Goal: Task Accomplishment & Management: Manage account settings

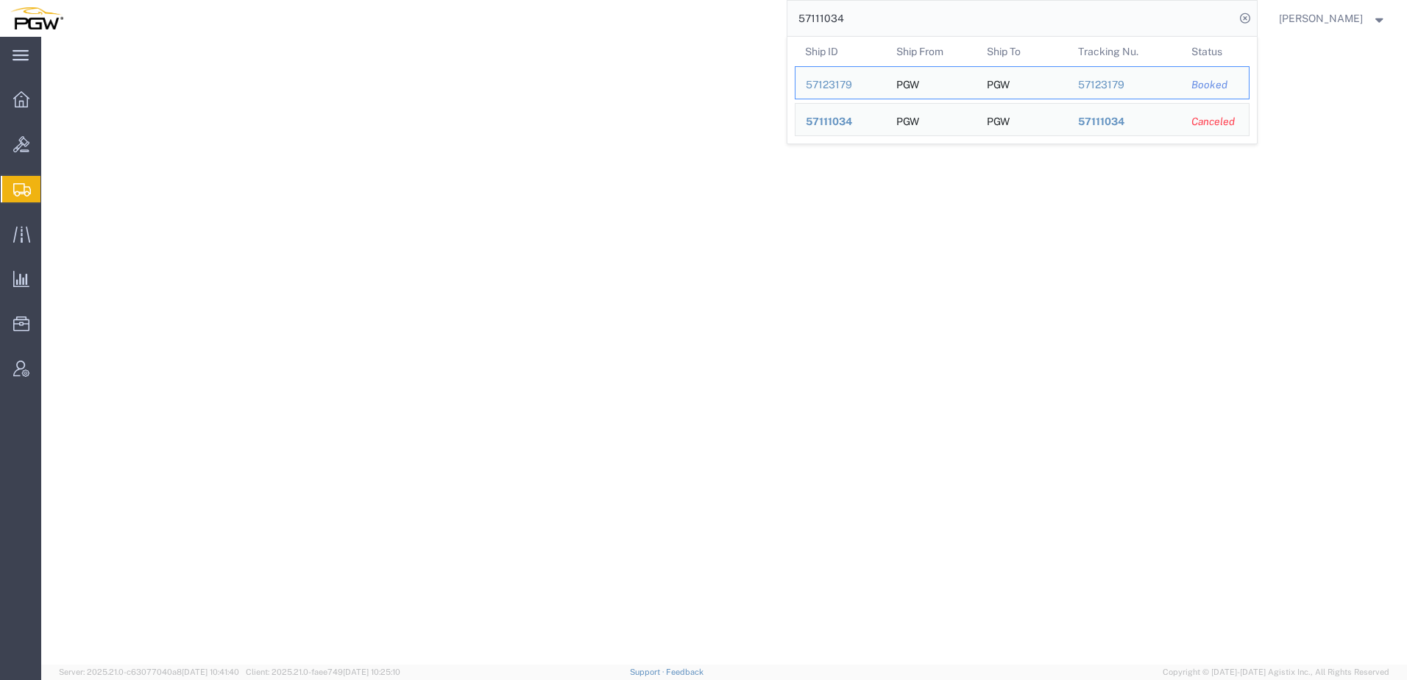
click at [480, 15] on div "57111034 Ship ID Ship From Ship To Tracking Nu. Status Ship ID 57123179 Ship Fr…" at bounding box center [666, 18] width 1184 height 37
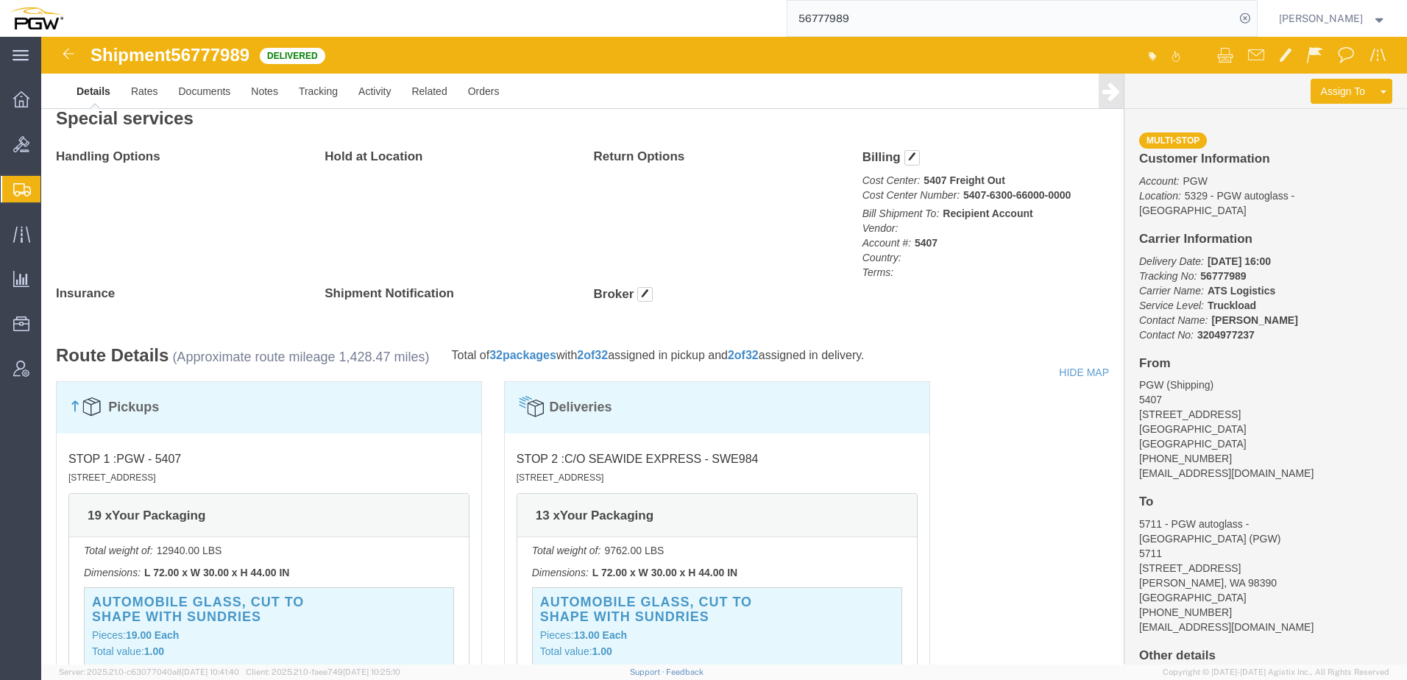
scroll to position [1119, 0]
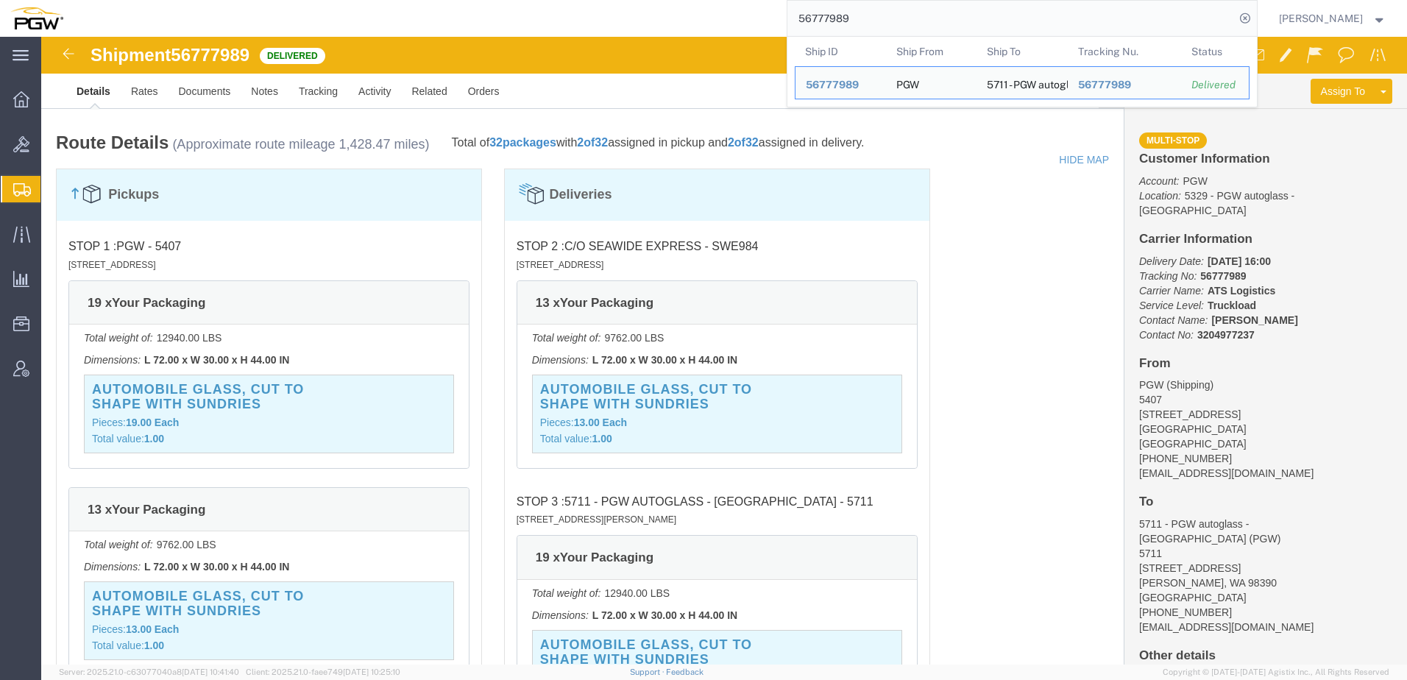
drag, startPoint x: 953, startPoint y: 24, endPoint x: 499, endPoint y: 16, distance: 454.1
click at [491, 21] on div "56777989 Ship ID Ship From Ship To Tracking Nu. Status Ship ID 56777989 Ship Fr…" at bounding box center [666, 18] width 1184 height 37
paste input "03193"
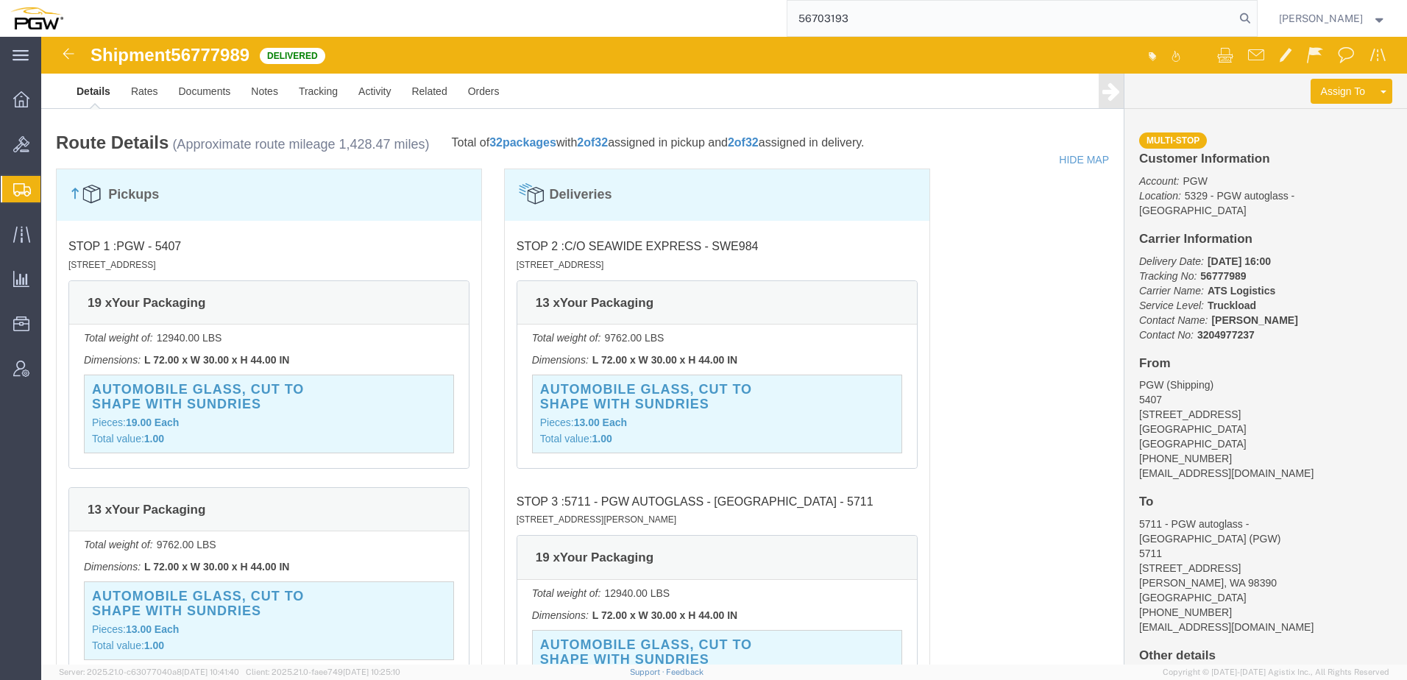
type input "56703193"
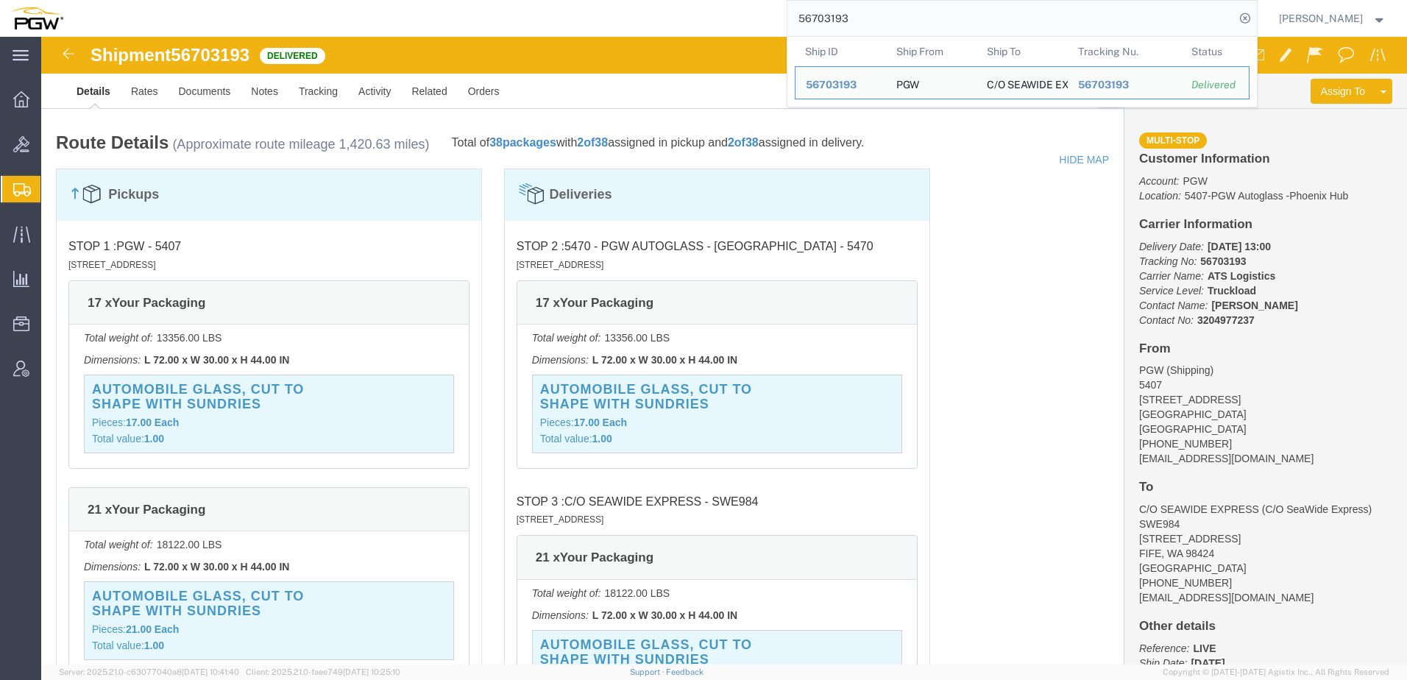
drag, startPoint x: 893, startPoint y: 14, endPoint x: 750, endPoint y: 22, distance: 143.0
click at [750, 22] on div "56703193 Ship ID Ship From Ship To Tracking Nu. Status Ship ID 56703193 Ship Fr…" at bounding box center [666, 18] width 1184 height 37
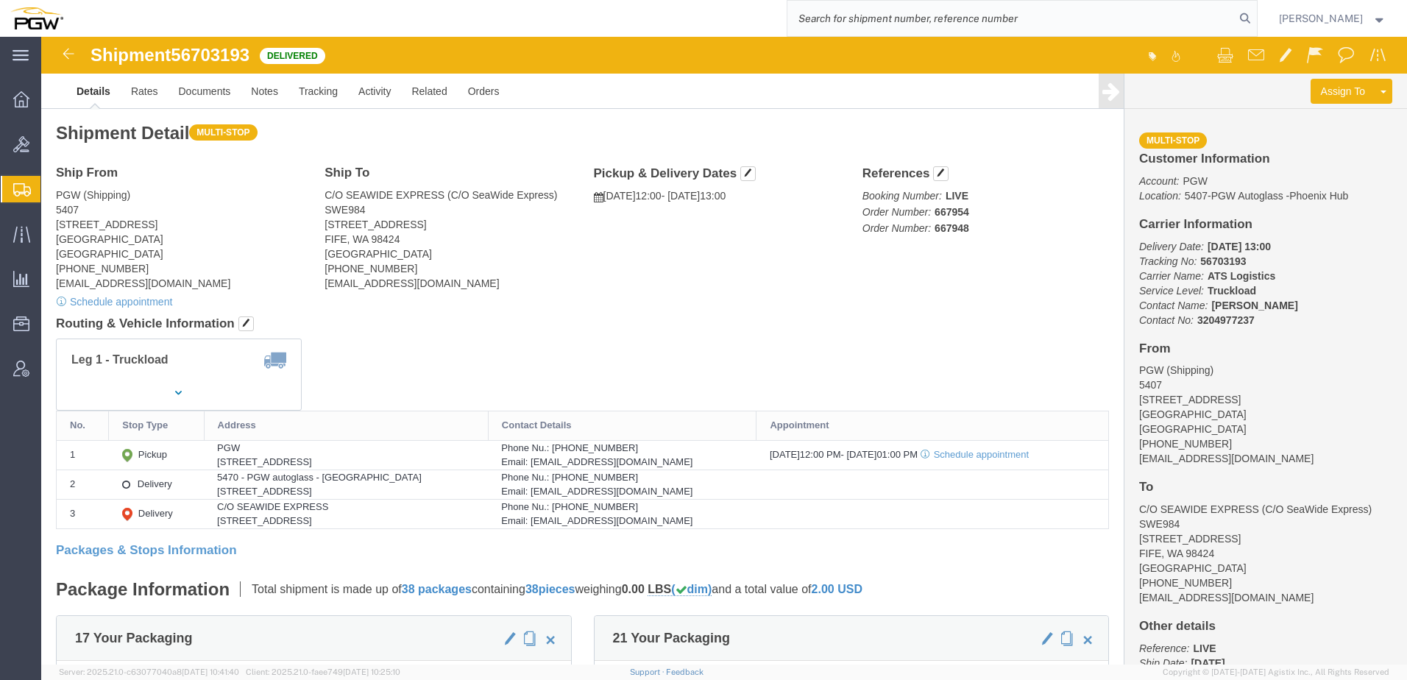
click address "PGW (Shipping) 5407 [STREET_ADDRESS] [PHONE_NUMBER] [EMAIL_ADDRESS][DOMAIN_NAME]"
click at [0, 0] on span "Shipment Manager" at bounding box center [0, 0] width 0 height 0
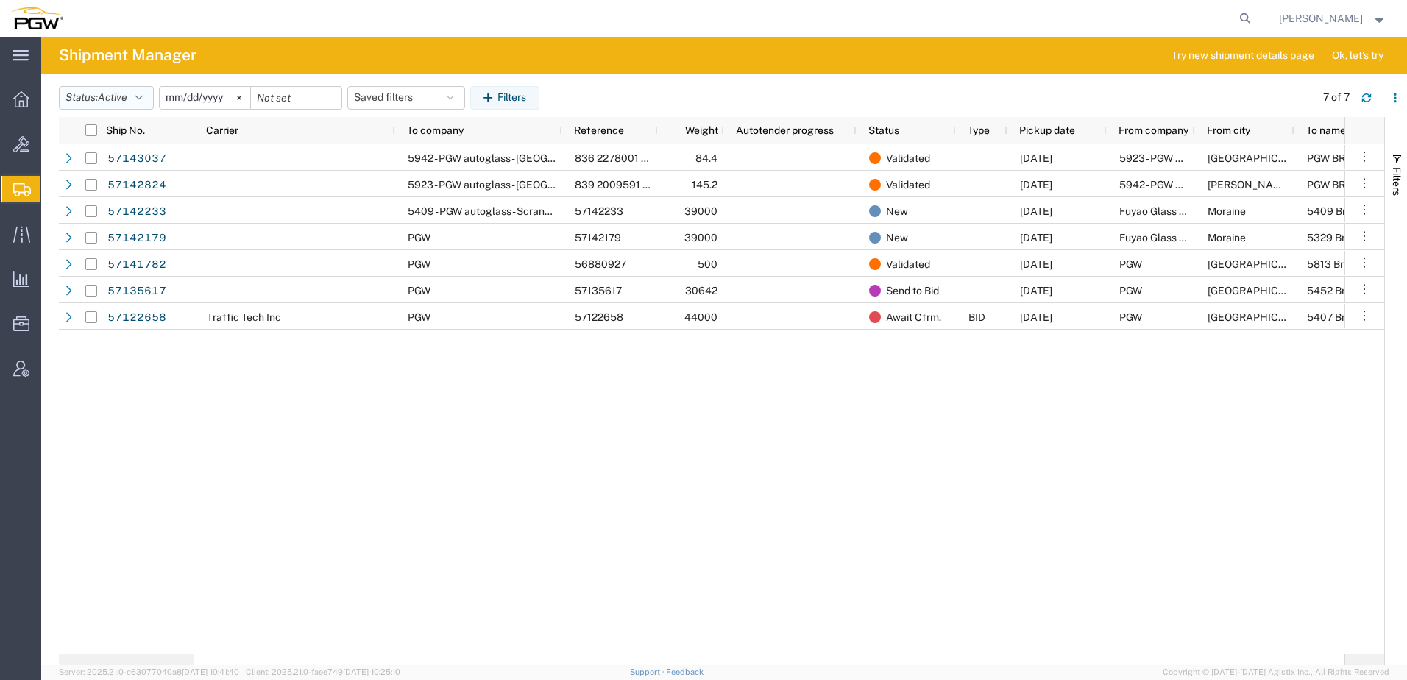
click at [82, 91] on button "Status: Active" at bounding box center [106, 98] width 95 height 24
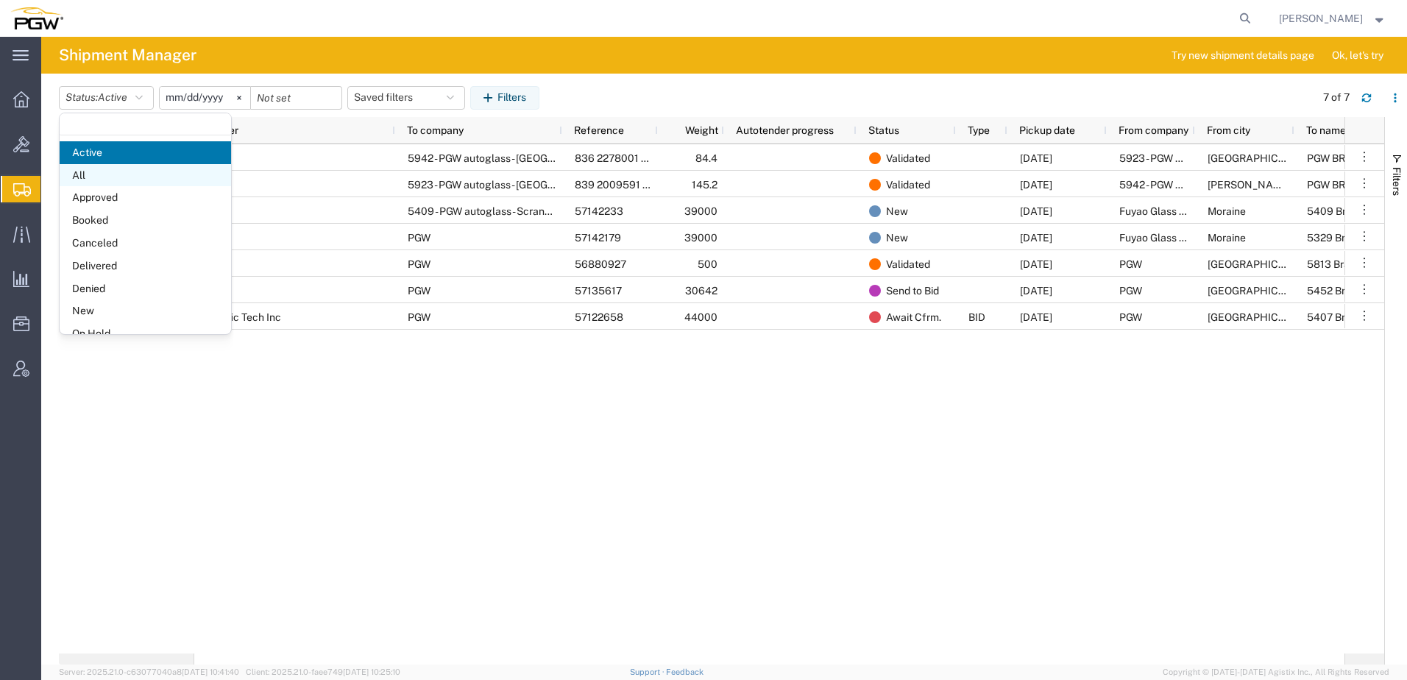
click at [104, 180] on span "All" at bounding box center [145, 175] width 171 height 23
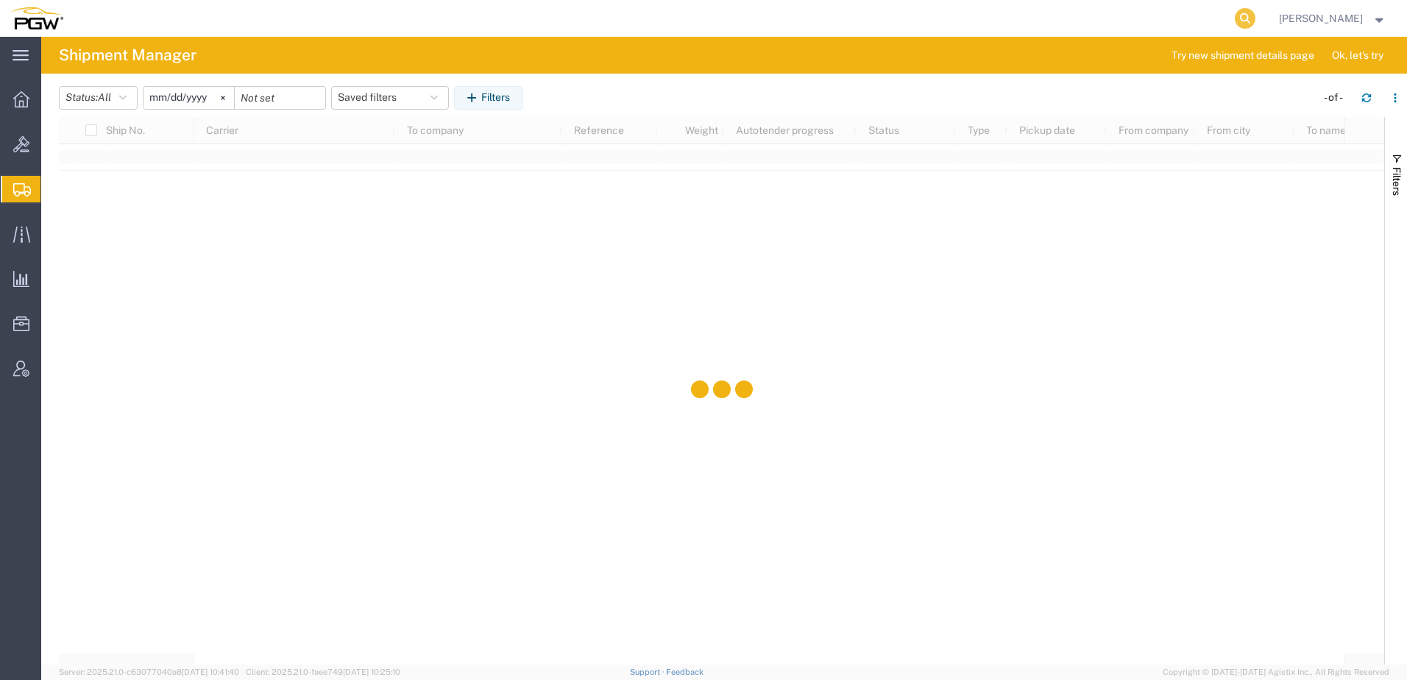
click at [1255, 15] on icon at bounding box center [1245, 18] width 21 height 21
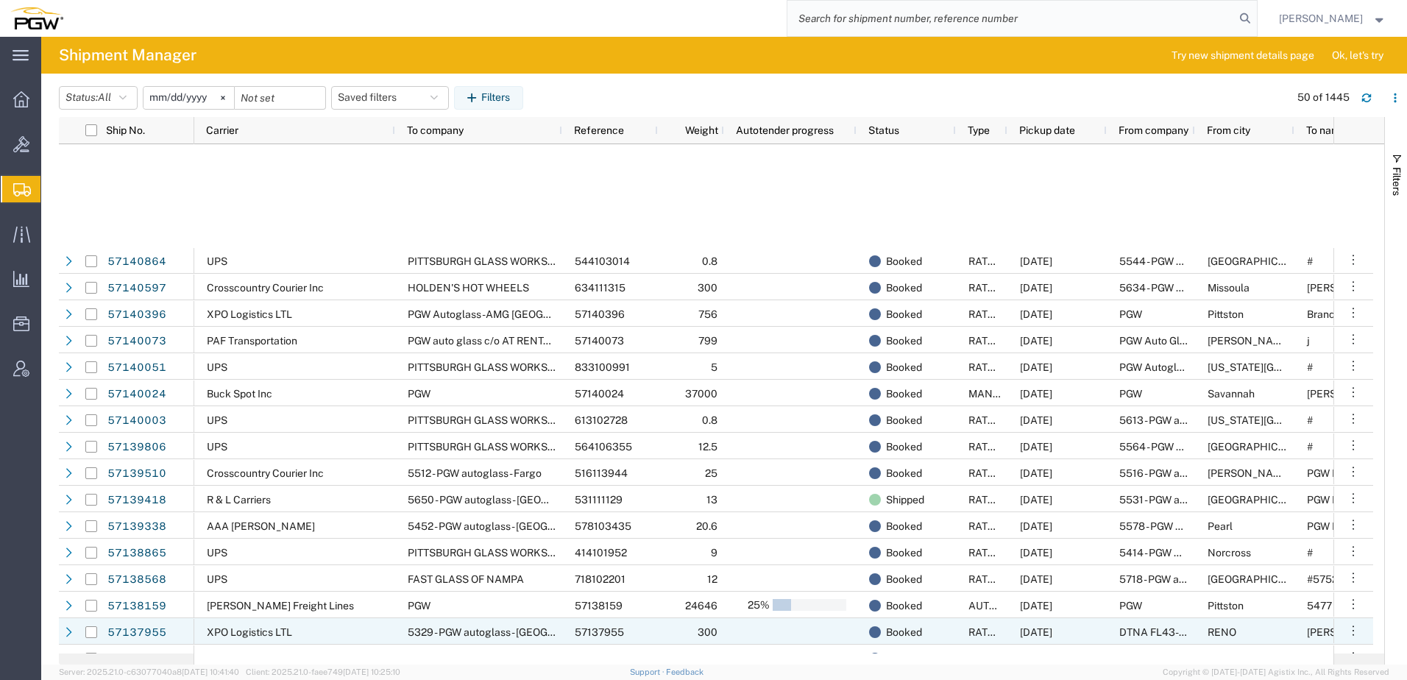
scroll to position [662, 0]
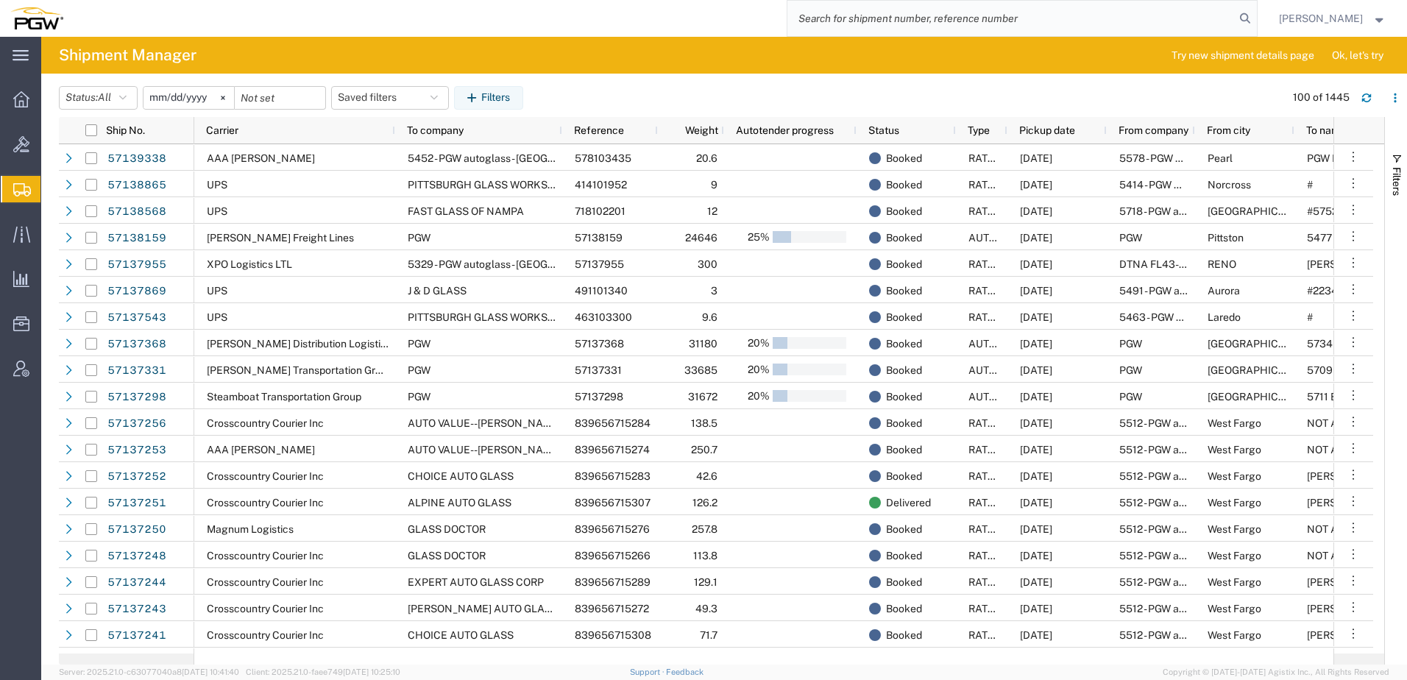
click at [946, 30] on input "search" at bounding box center [1010, 18] width 447 height 35
paste input "57115761"
click at [1255, 16] on icon at bounding box center [1245, 18] width 21 height 21
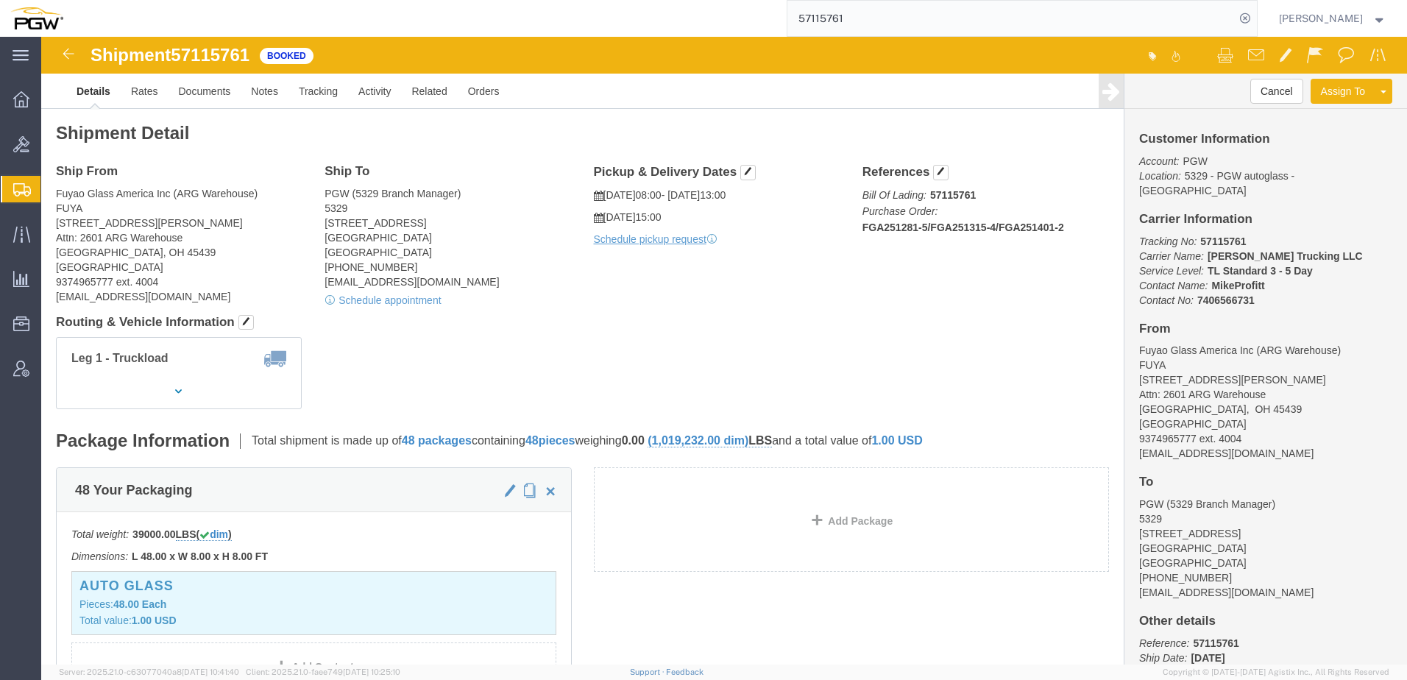
click div "Leg 1 - Truckload Vehicle 1: Standard Dry Van (53 Feet) Number of trucks: 1"
click address "Fuyao Glass America Inc (ARG Warehouse) FUYA [STREET_ADDRESS][PERSON_NAME] Attn…"
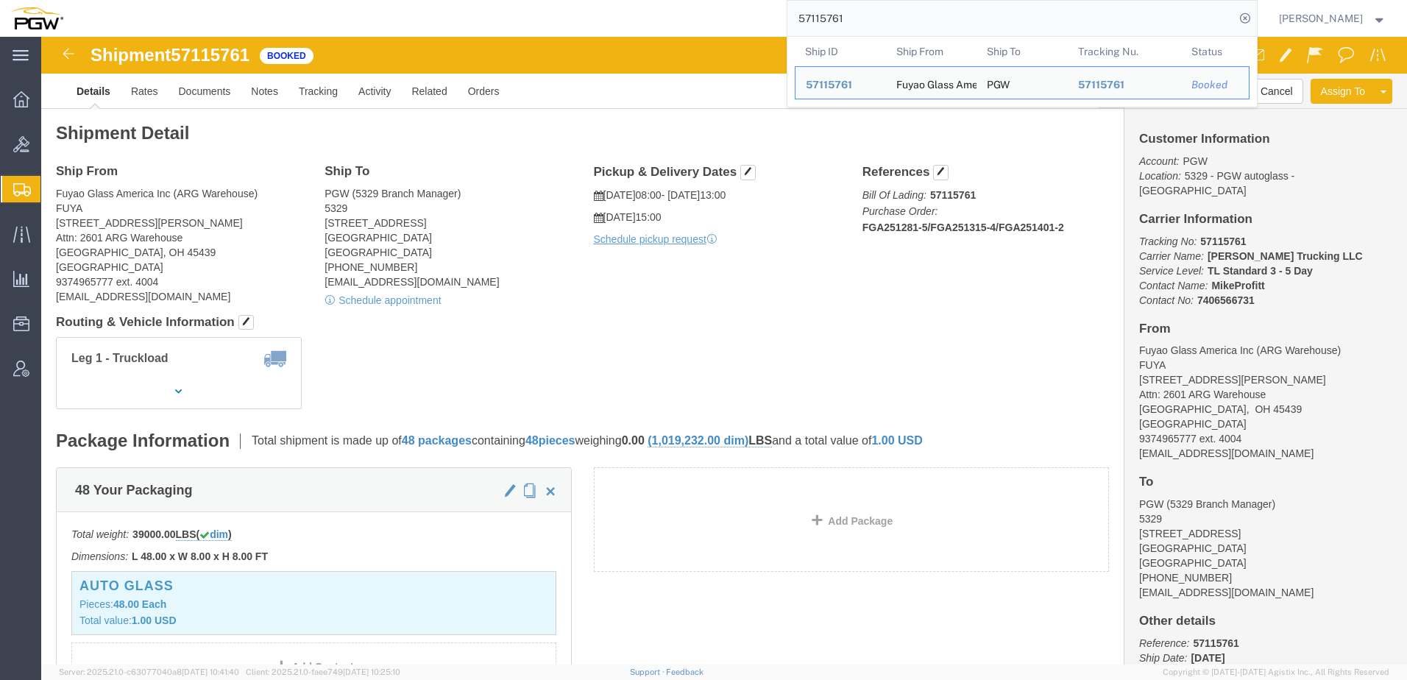
drag, startPoint x: 883, startPoint y: 14, endPoint x: 477, endPoint y: 12, distance: 406.2
click at [477, 12] on div "57115761 Ship ID Ship From Ship To Tracking Nu. Status Ship ID 57115761 Ship Fr…" at bounding box center [666, 18] width 1184 height 37
paste input "084395"
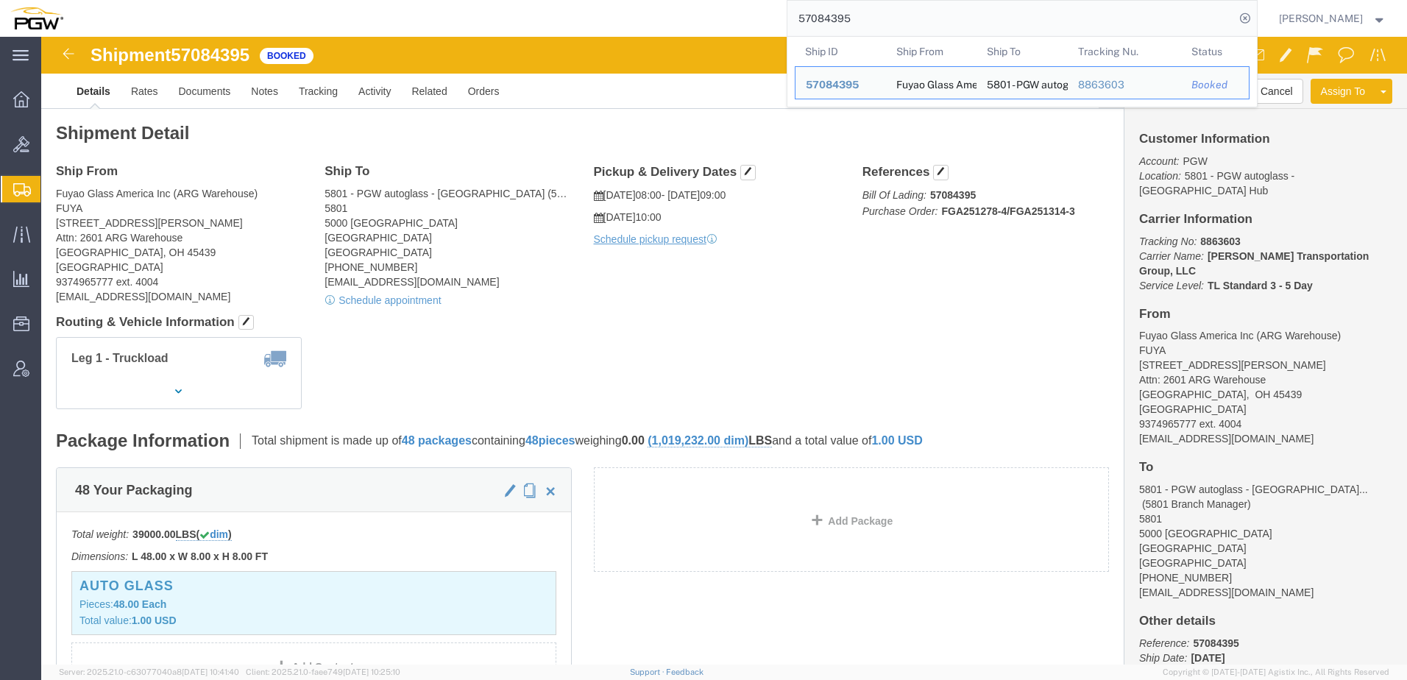
click div "Leg 1 - Truckload Vehicle 1: Standard Dry Van (53 Feet) Number of trucks: 1"
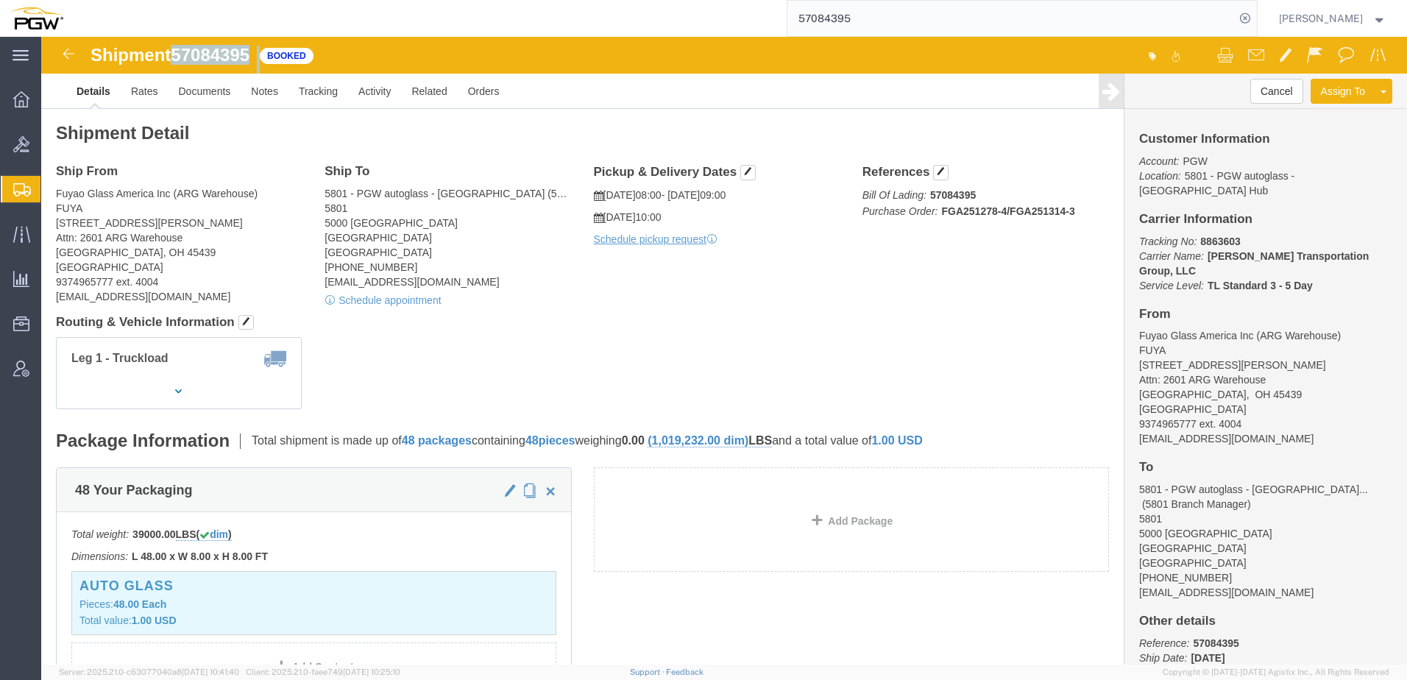
drag, startPoint x: 136, startPoint y: 15, endPoint x: 226, endPoint y: 13, distance: 89.8
click div "Shipment 57084395 Booked"
copy div "57084395"
click link "Rates"
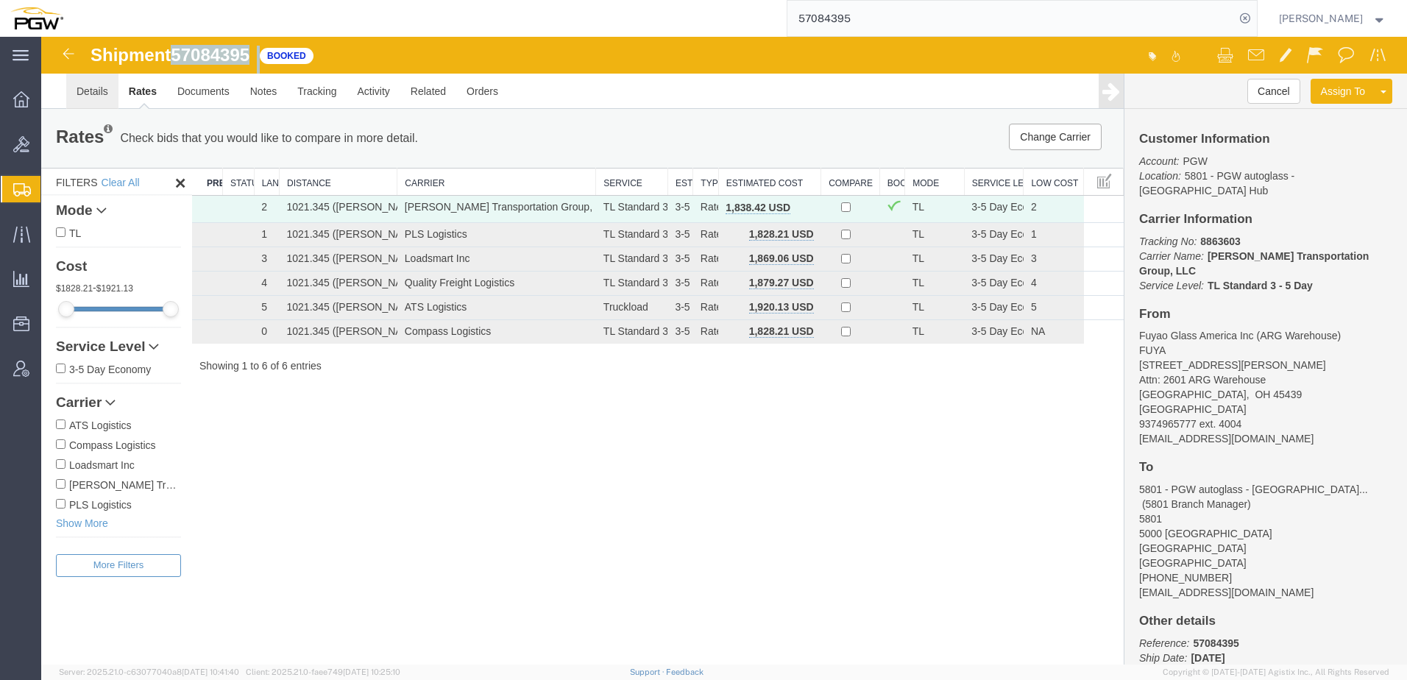
click at [91, 87] on link "Details" at bounding box center [92, 91] width 52 height 35
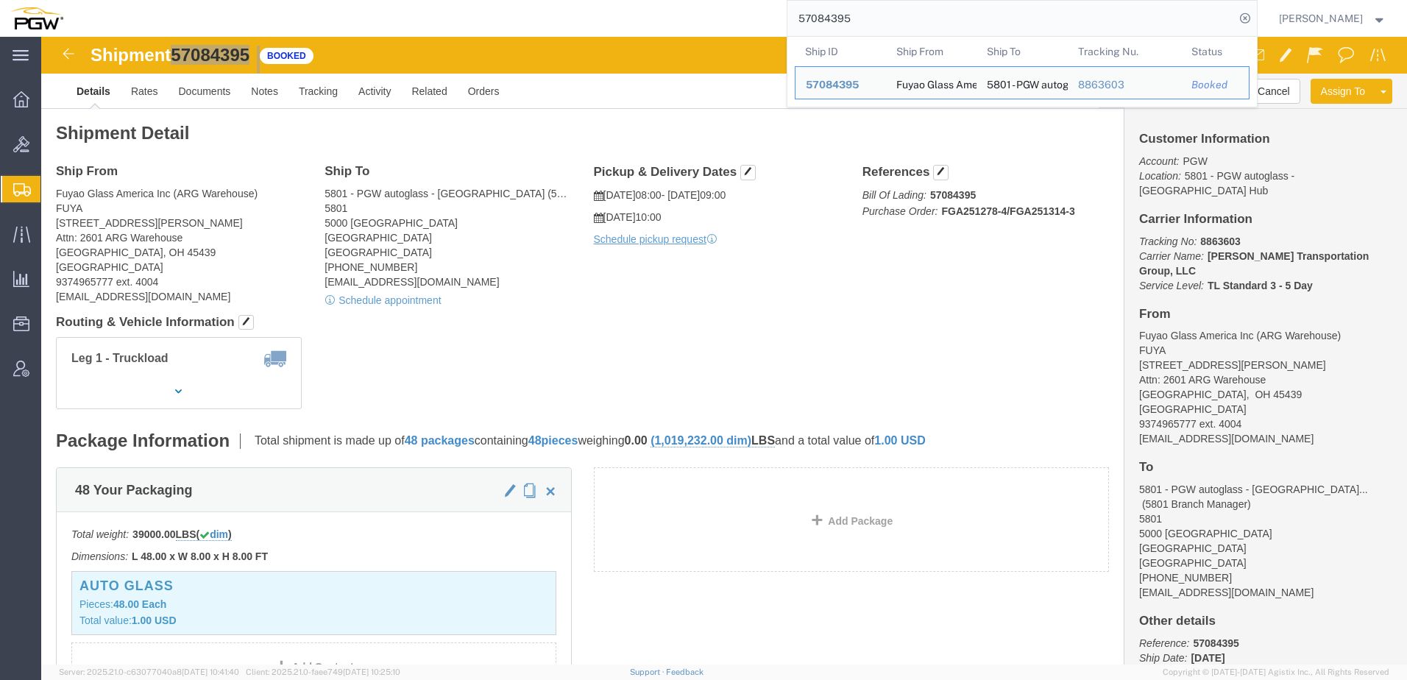
drag, startPoint x: 1073, startPoint y: 26, endPoint x: 408, endPoint y: 15, distance: 665.3
click at [399, 17] on div "57084395 Ship ID Ship From Ship To Tracking Nu. Status Ship ID 57084395 Ship Fr…" at bounding box center [666, 18] width 1184 height 37
paste input "115761"
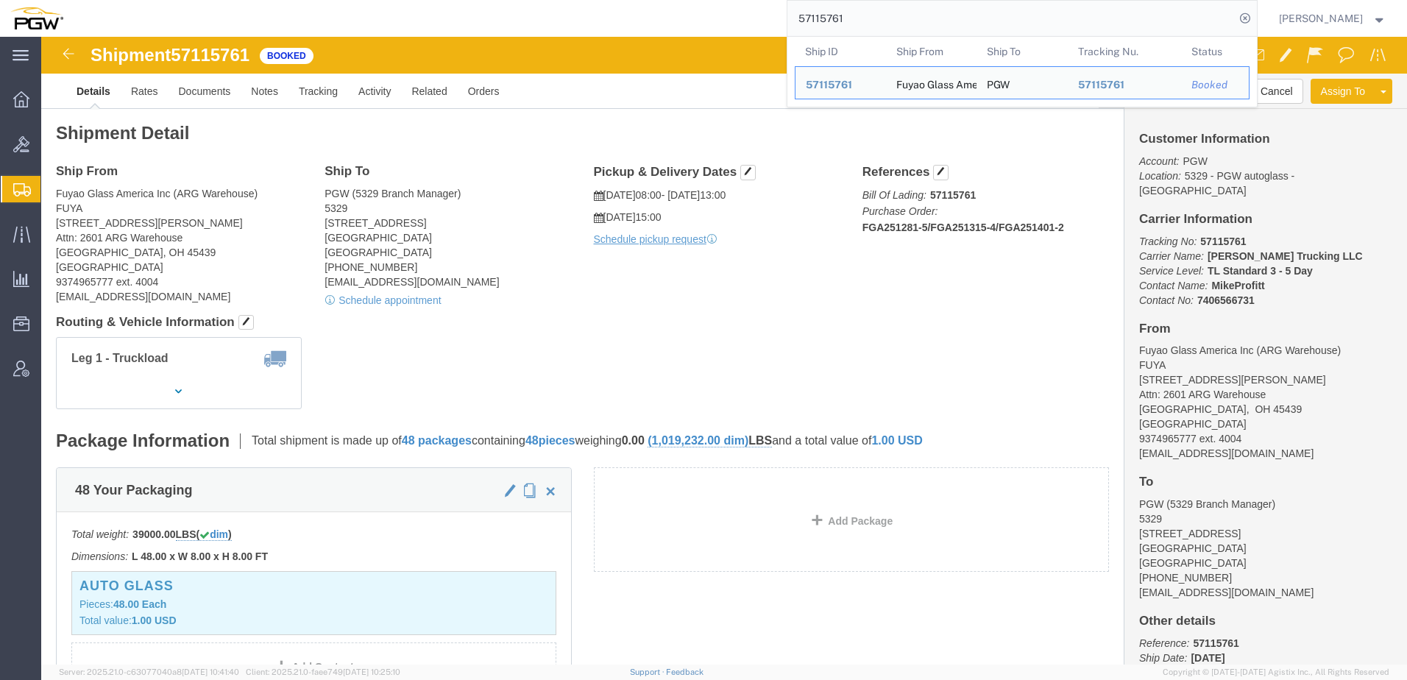
drag, startPoint x: 972, startPoint y: 10, endPoint x: 623, endPoint y: 18, distance: 348.9
click at [625, 18] on div "57115761 Ship ID Ship From Ship To Tracking Nu. Status Ship ID 57115761 Ship Fr…" at bounding box center [666, 18] width 1184 height 37
paste input "084447"
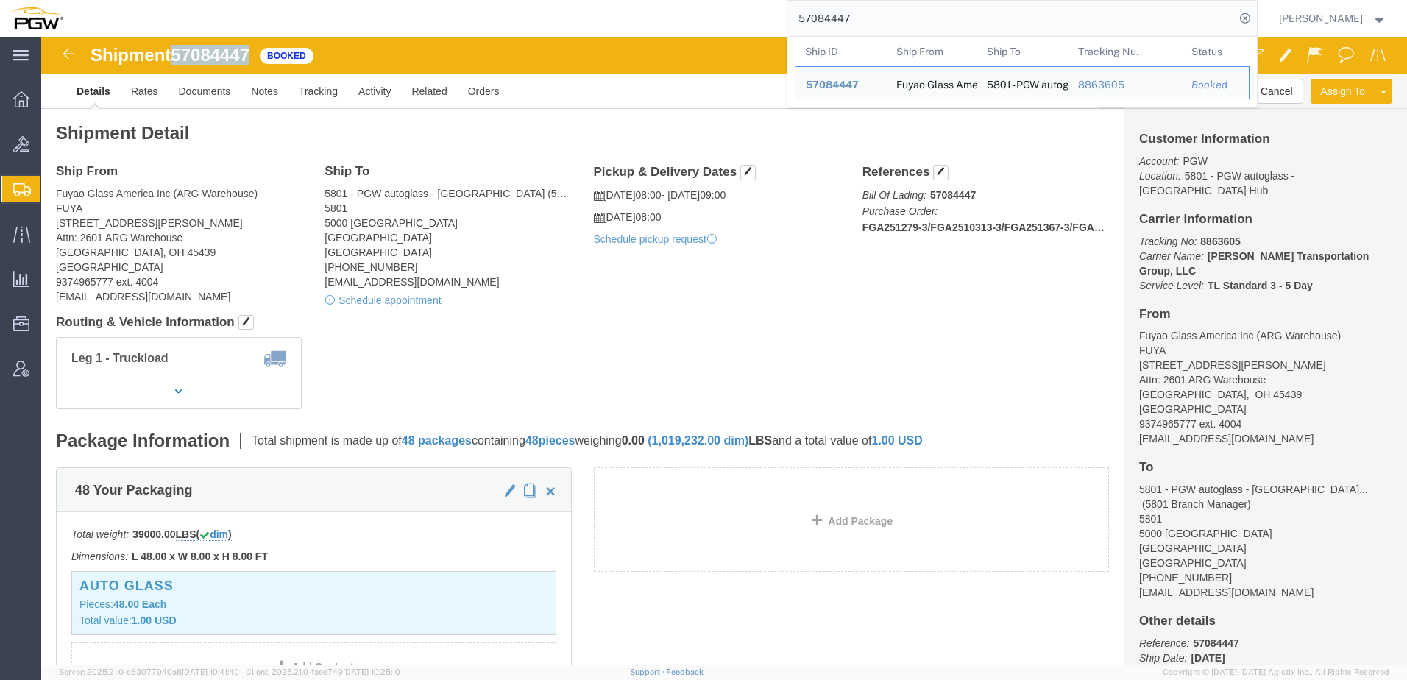
drag, startPoint x: 138, startPoint y: 21, endPoint x: 213, endPoint y: 18, distance: 74.4
click span "57084447"
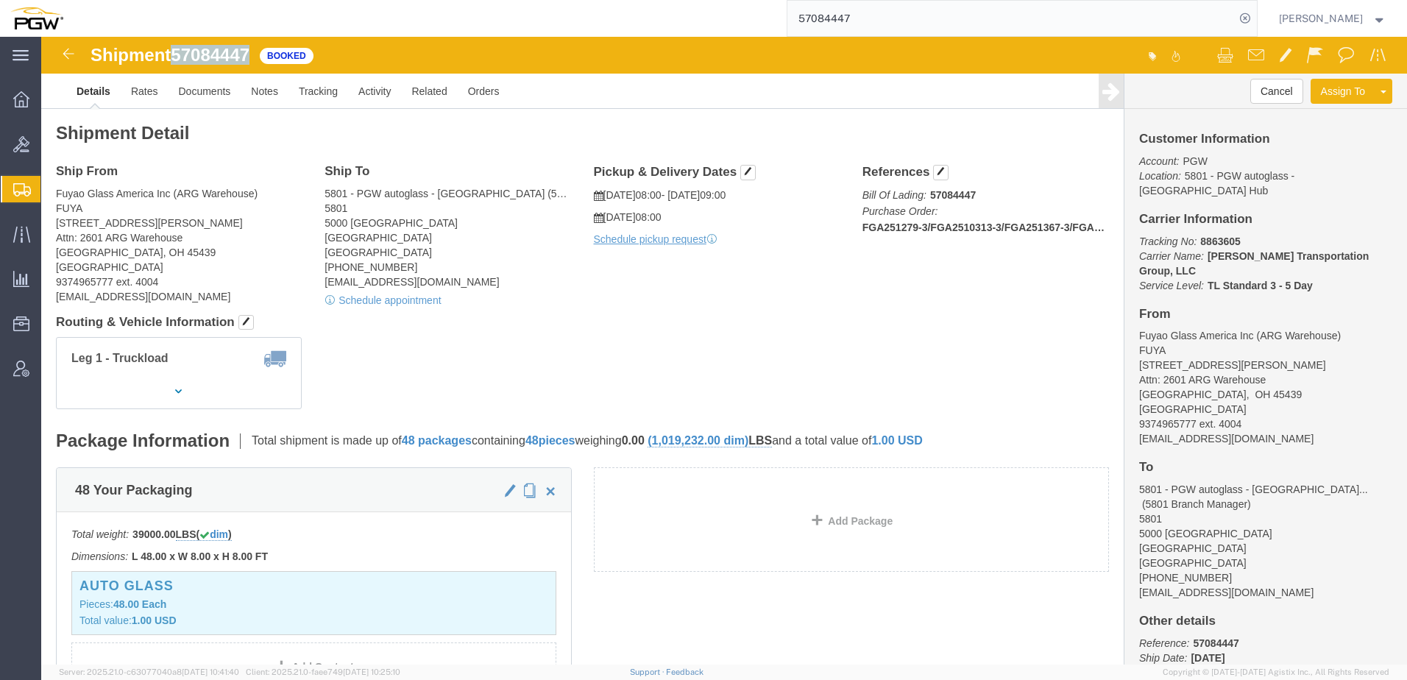
copy span "57084447"
click link "Rates"
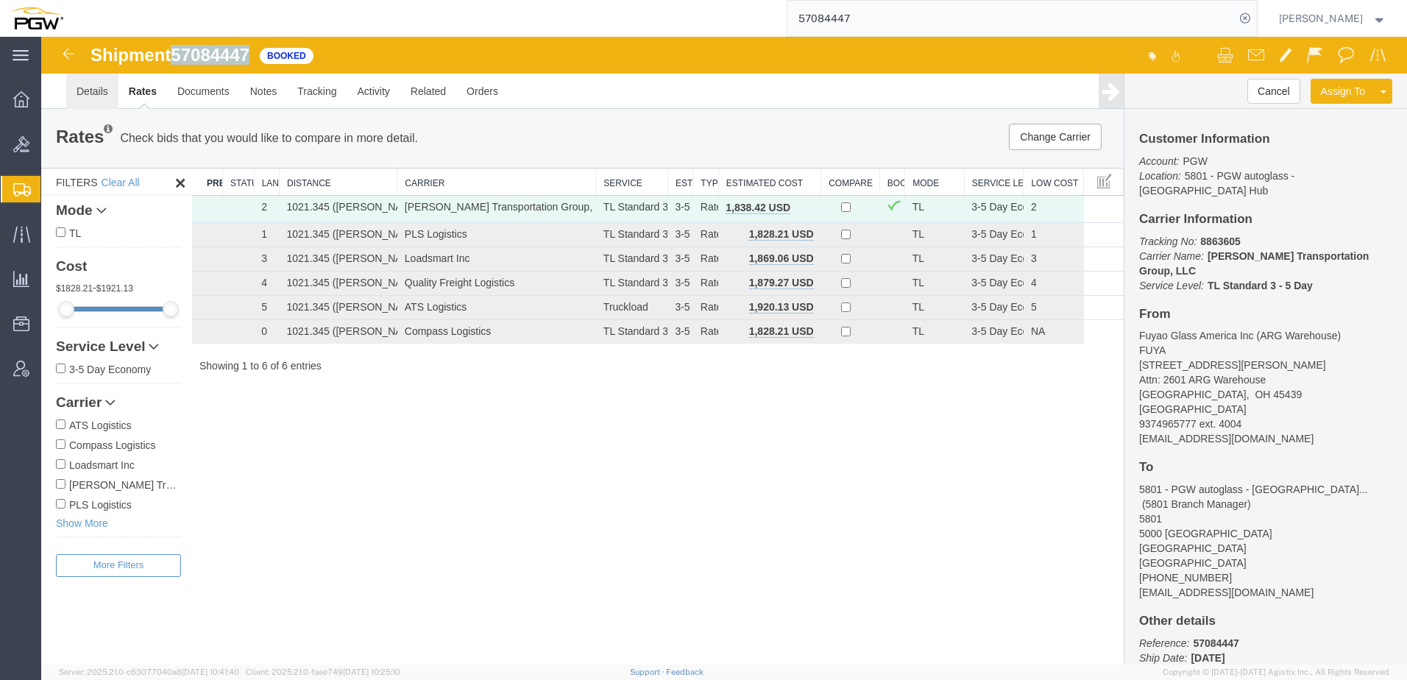
drag, startPoint x: 93, startPoint y: 88, endPoint x: 86, endPoint y: 89, distance: 7.4
click at [93, 88] on link "Details" at bounding box center [92, 91] width 52 height 35
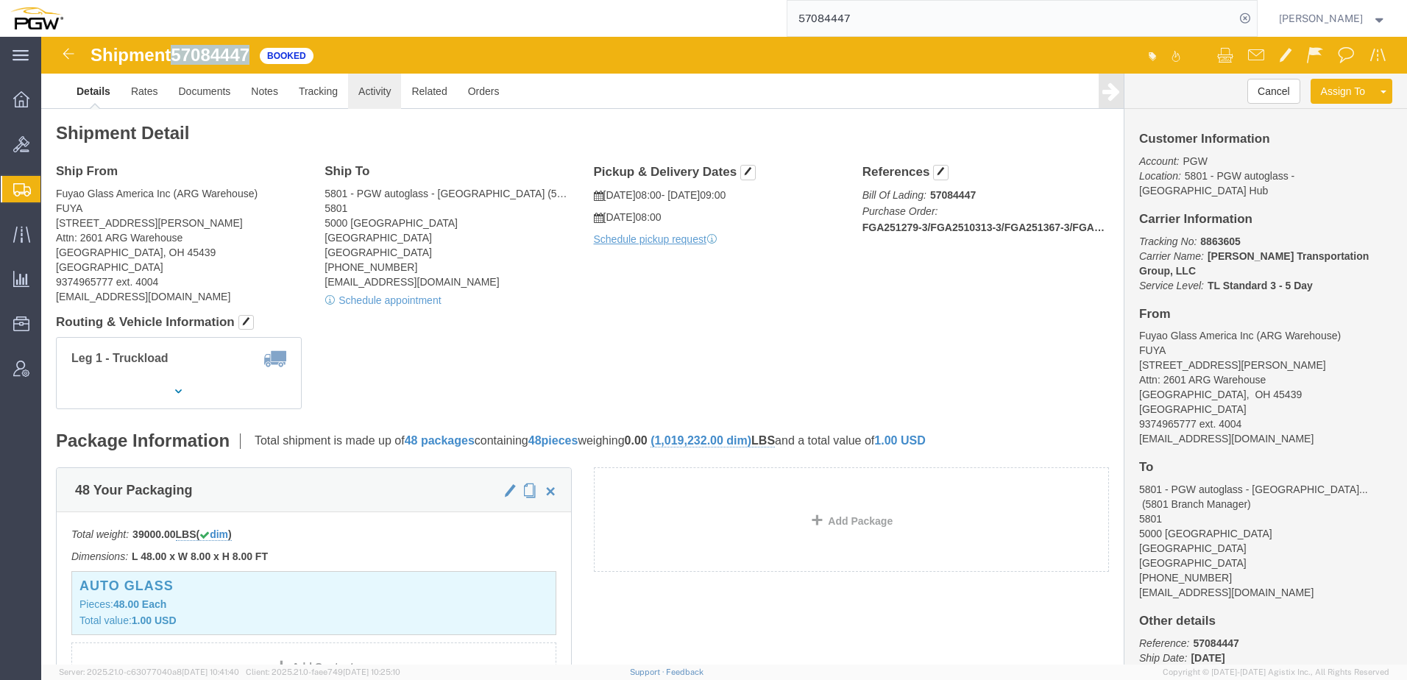
click link "Activity"
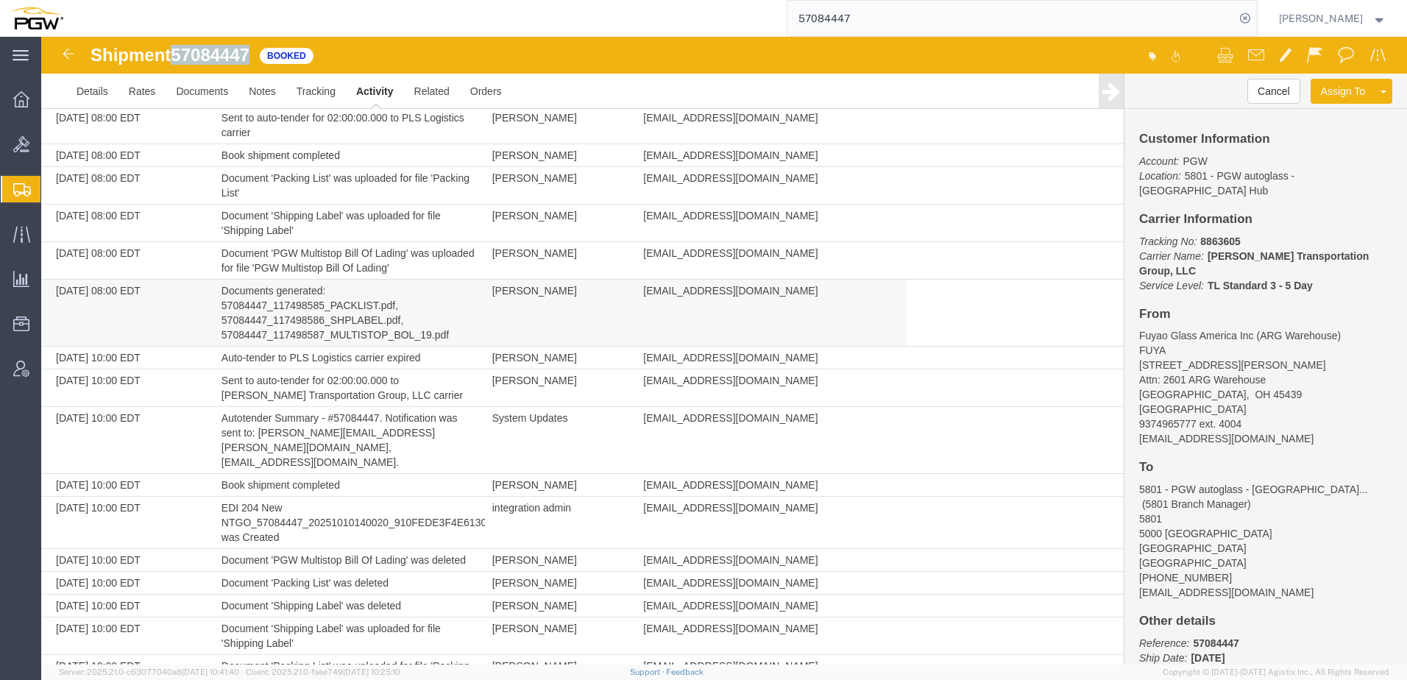
scroll to position [957, 0]
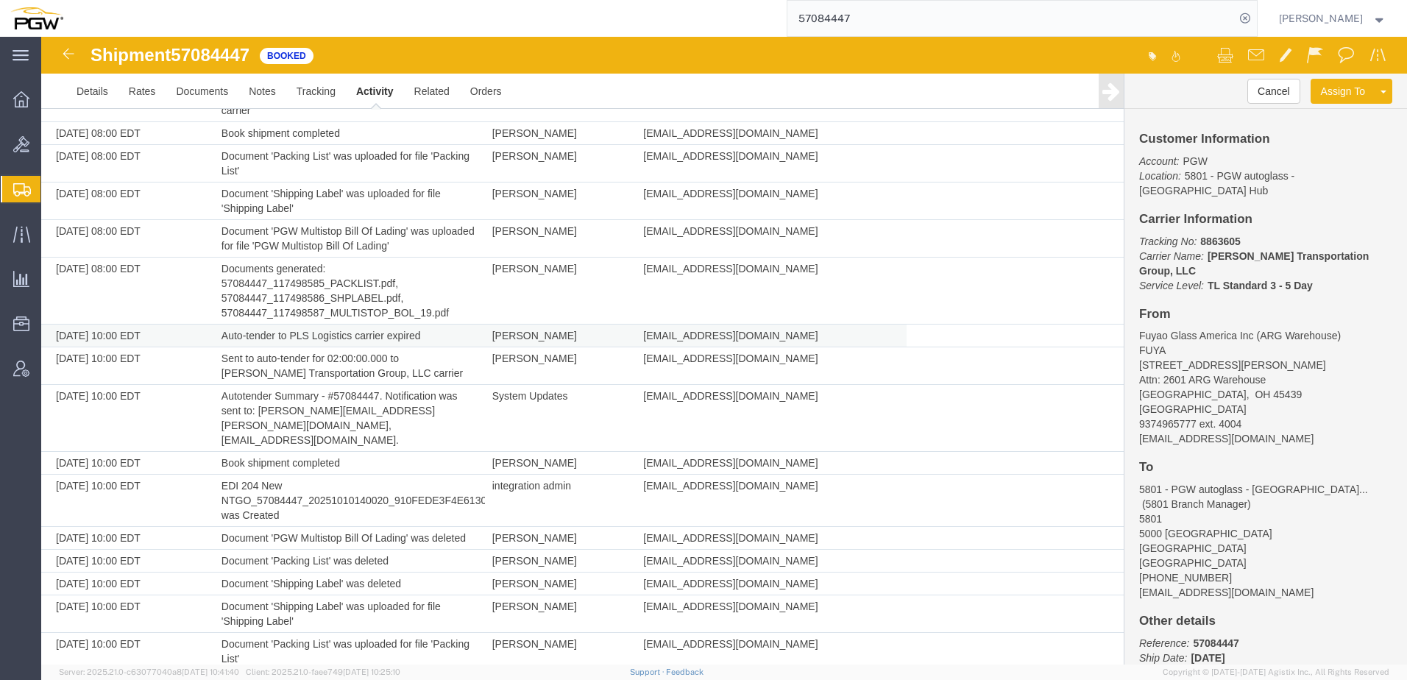
click at [469, 339] on td "Auto-tender to PLS Logistics carrier expired" at bounding box center [349, 336] width 271 height 23
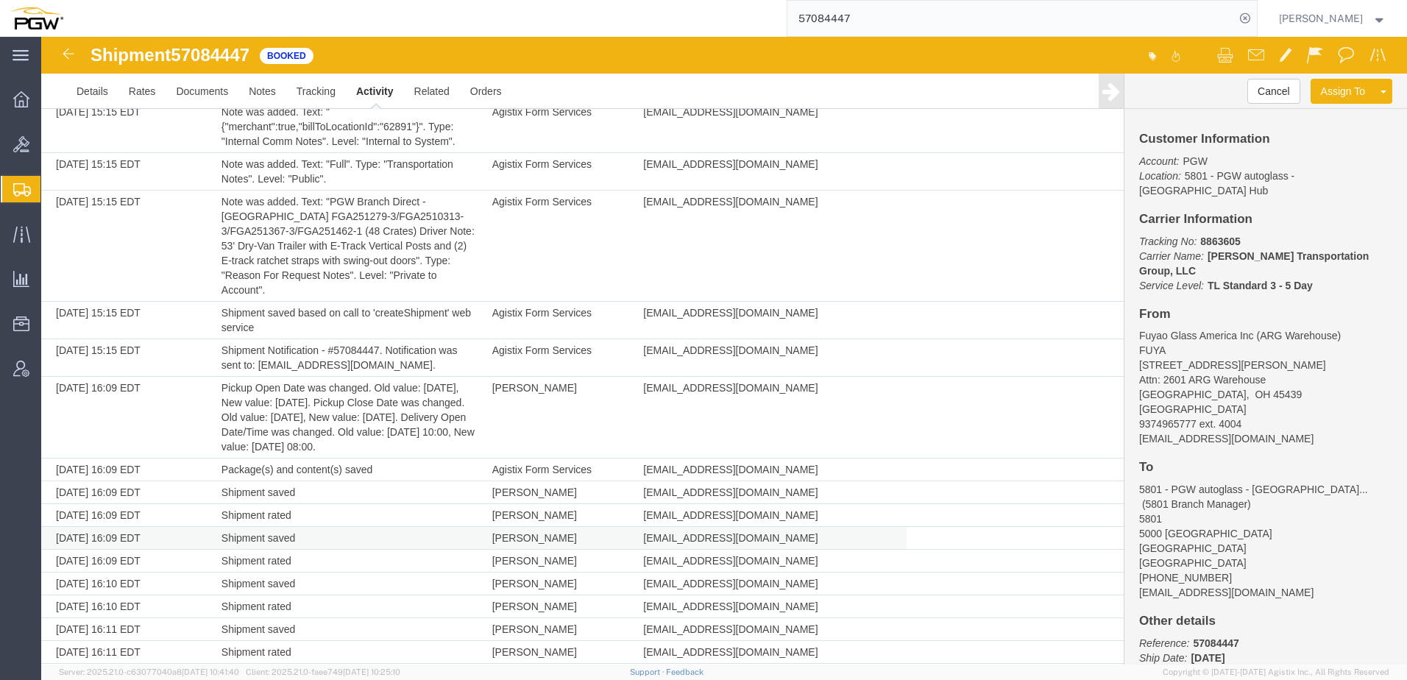
scroll to position [368, 0]
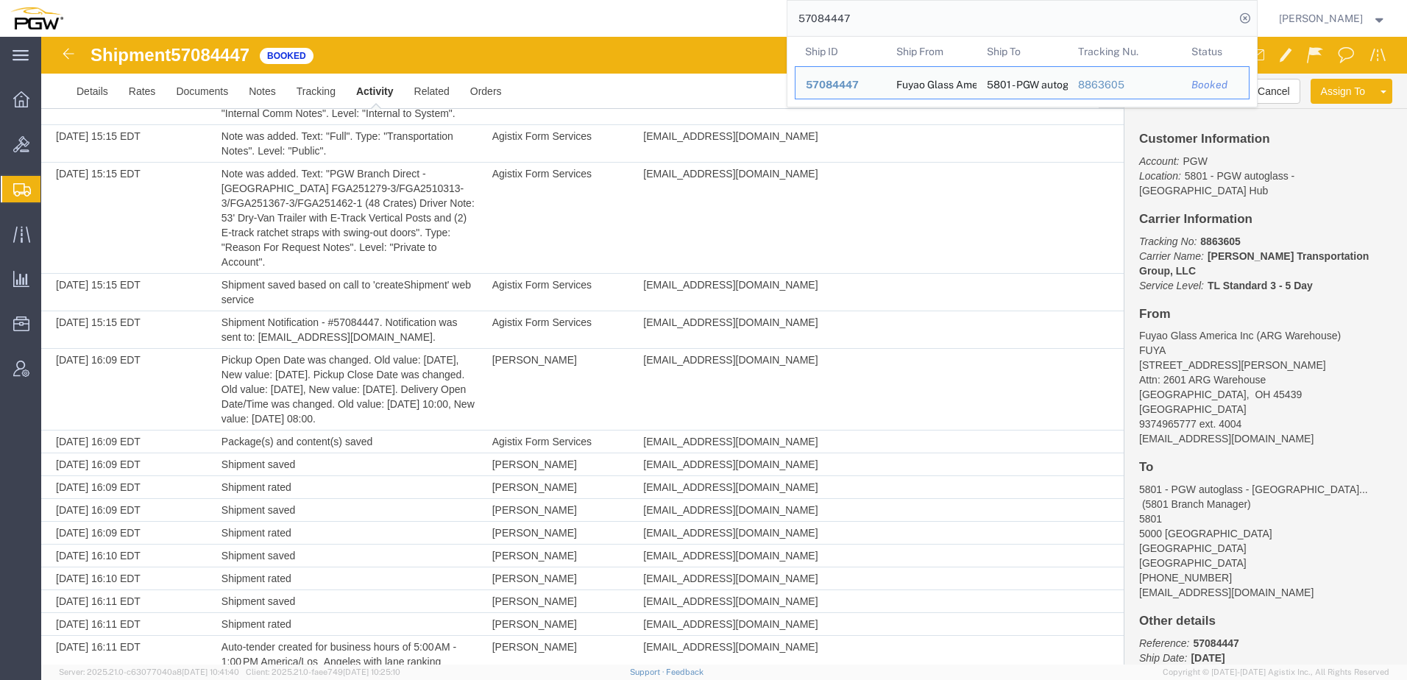
drag, startPoint x: 905, startPoint y: 14, endPoint x: 465, endPoint y: 11, distance: 440.1
click at [460, 11] on div "57084447 Ship ID Ship From Ship To Tracking Nu. Status Ship ID 57084447 Ship Fr…" at bounding box center [666, 18] width 1184 height 37
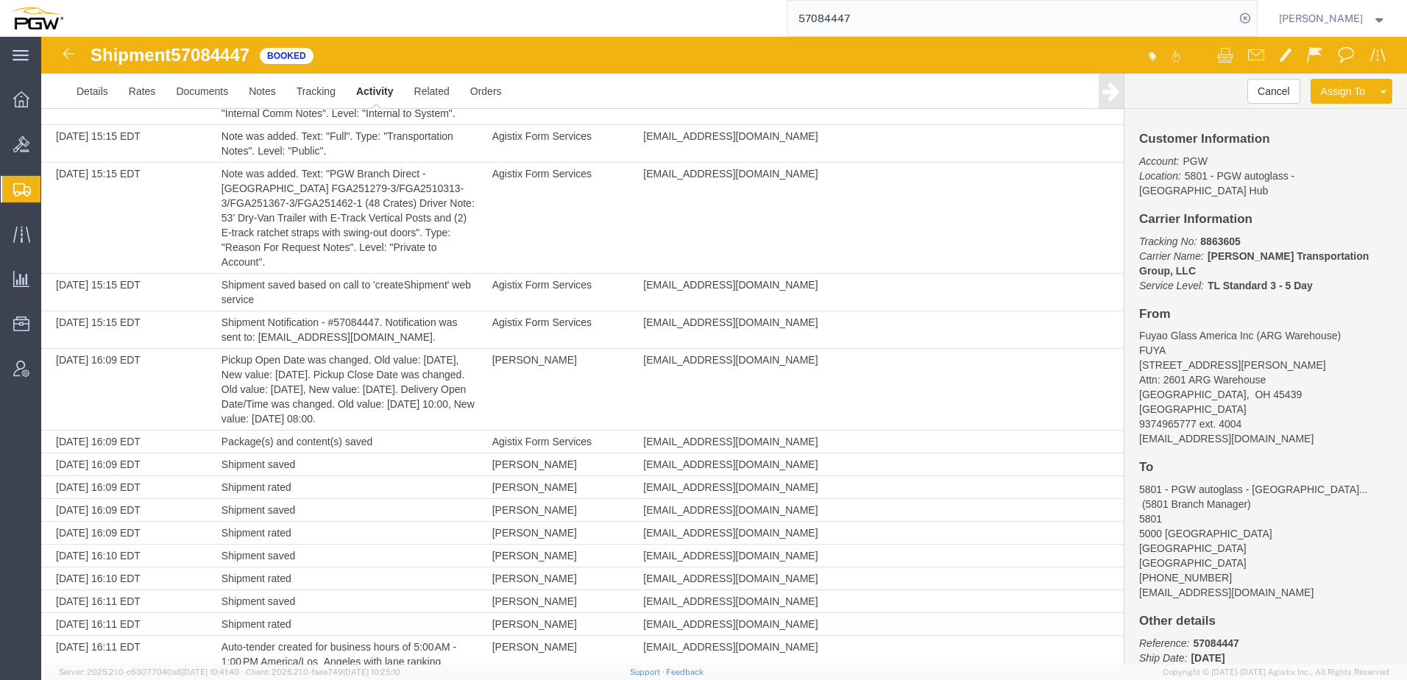
paste input "08246"
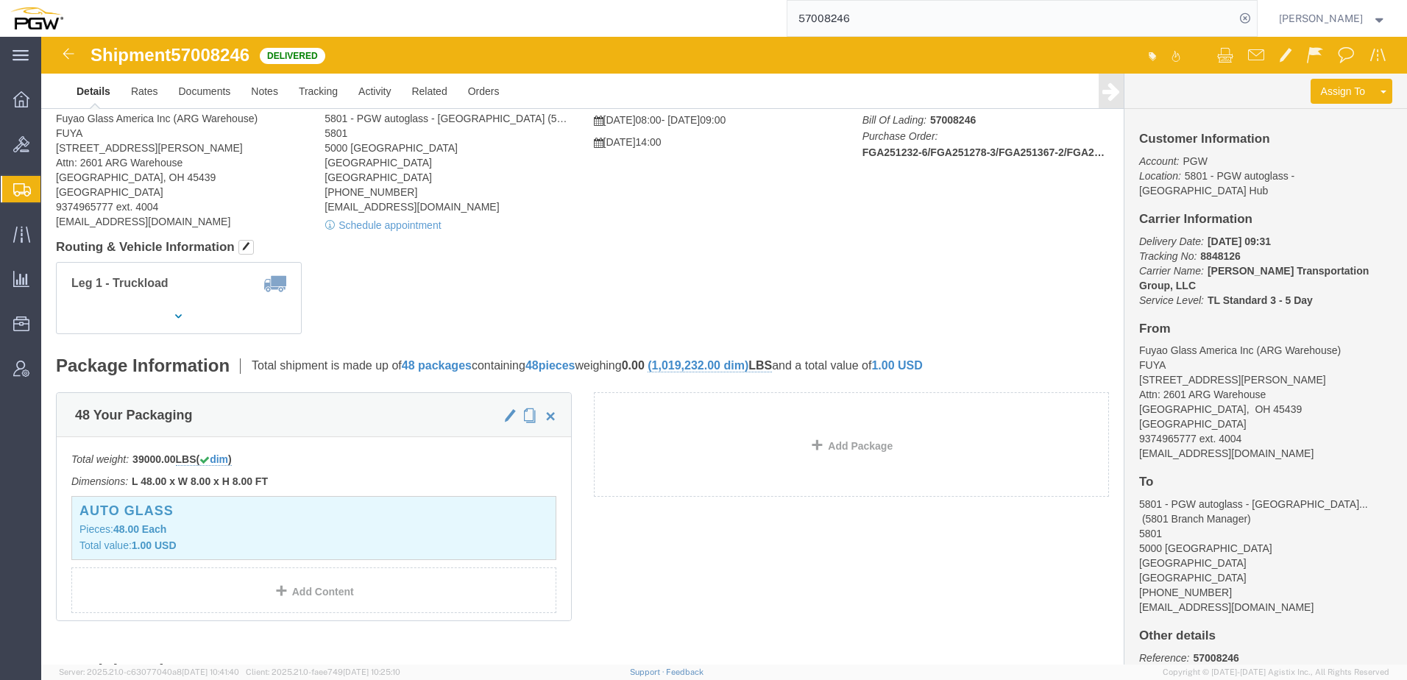
scroll to position [74, 0]
click link "Activity"
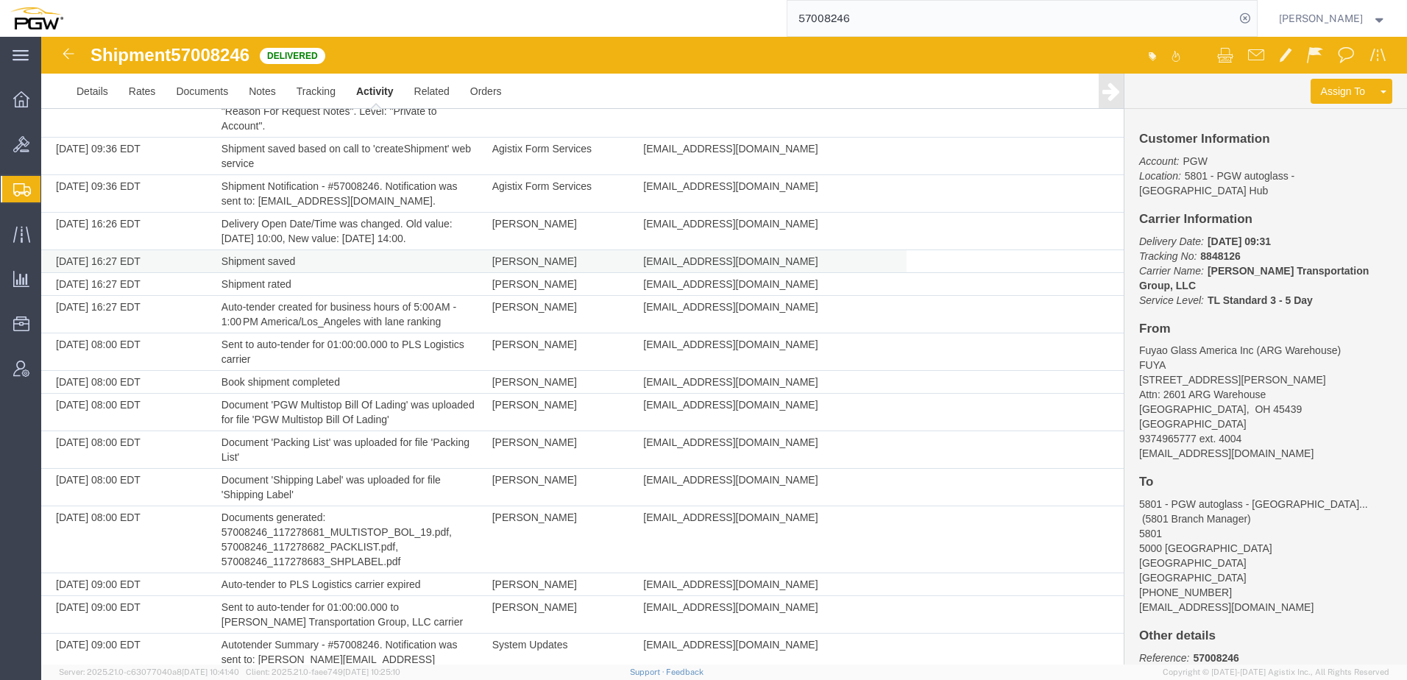
scroll to position [515, 0]
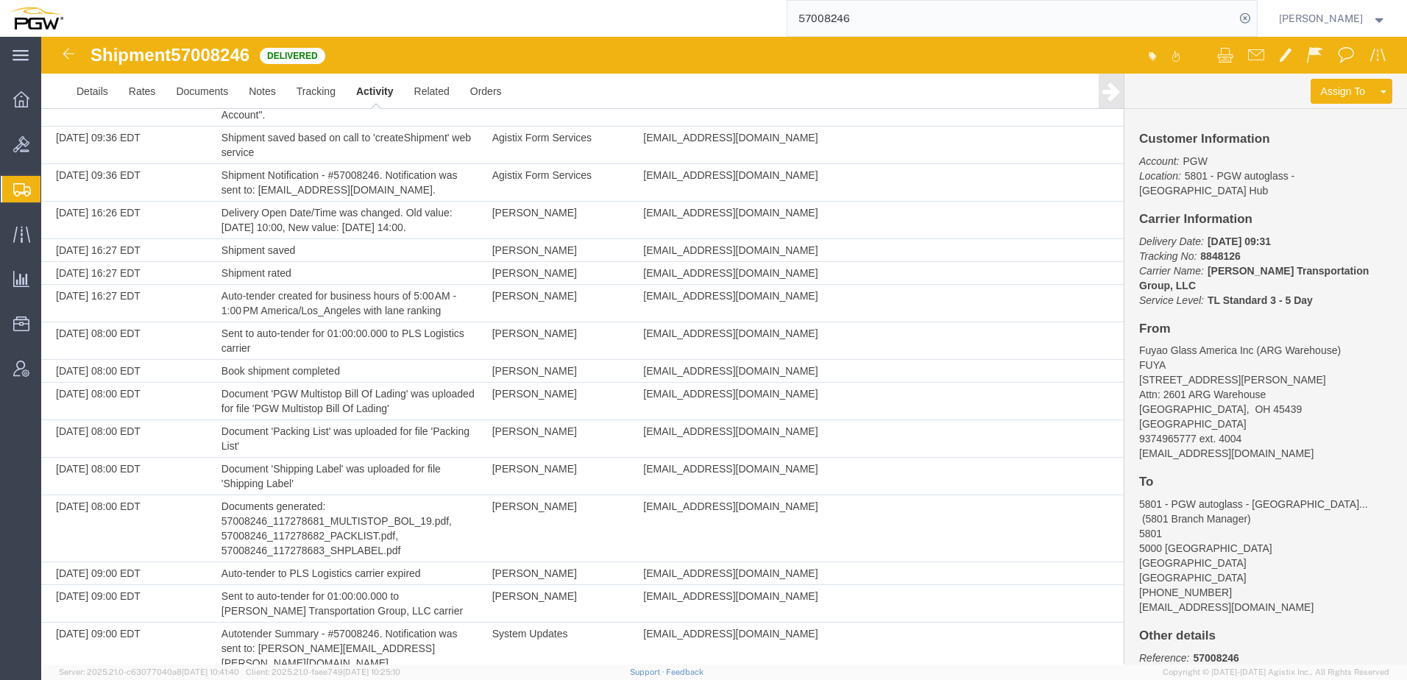
click at [0, 0] on span "Shipment Manager" at bounding box center [0, 0] width 0 height 0
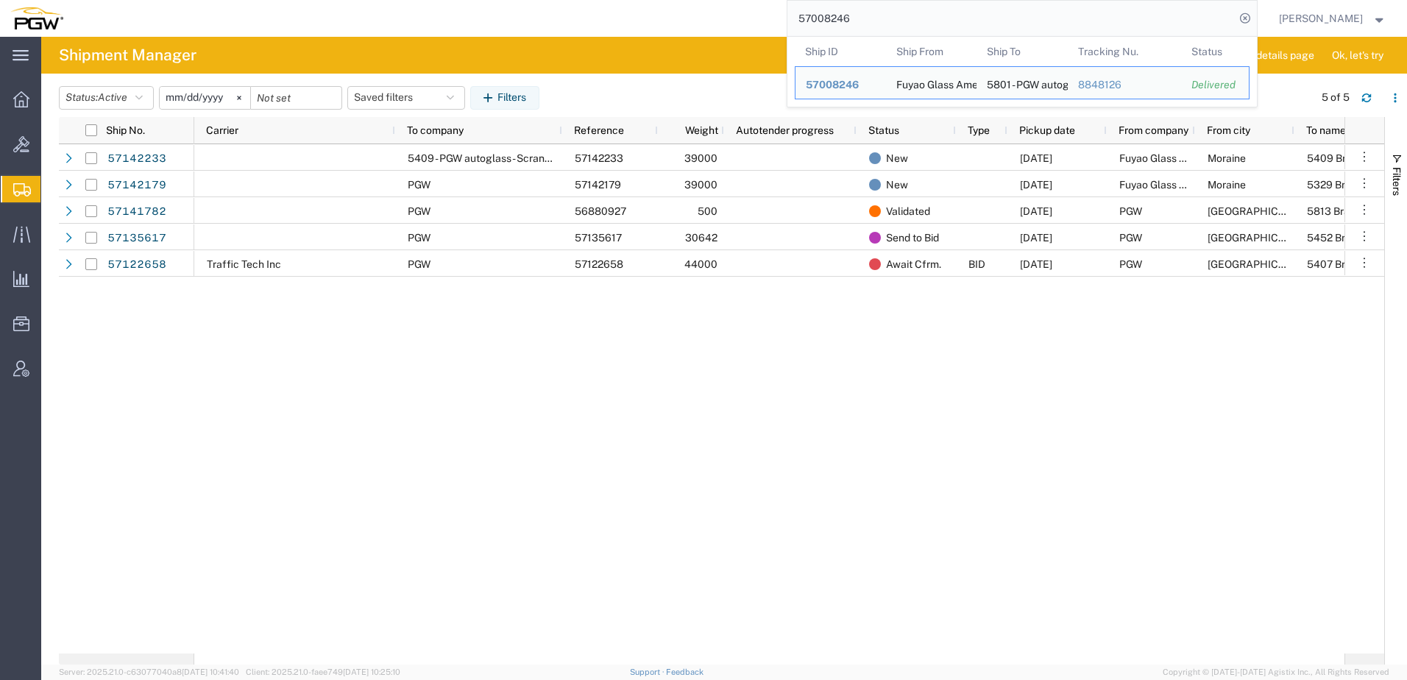
drag, startPoint x: 888, startPoint y: 17, endPoint x: 607, endPoint y: 17, distance: 281.1
click at [606, 17] on div "57008246 Ship ID Ship From Ship To Tracking Nu. Status Ship ID 57008246 Ship Fr…" at bounding box center [666, 18] width 1184 height 37
paste input "696673"
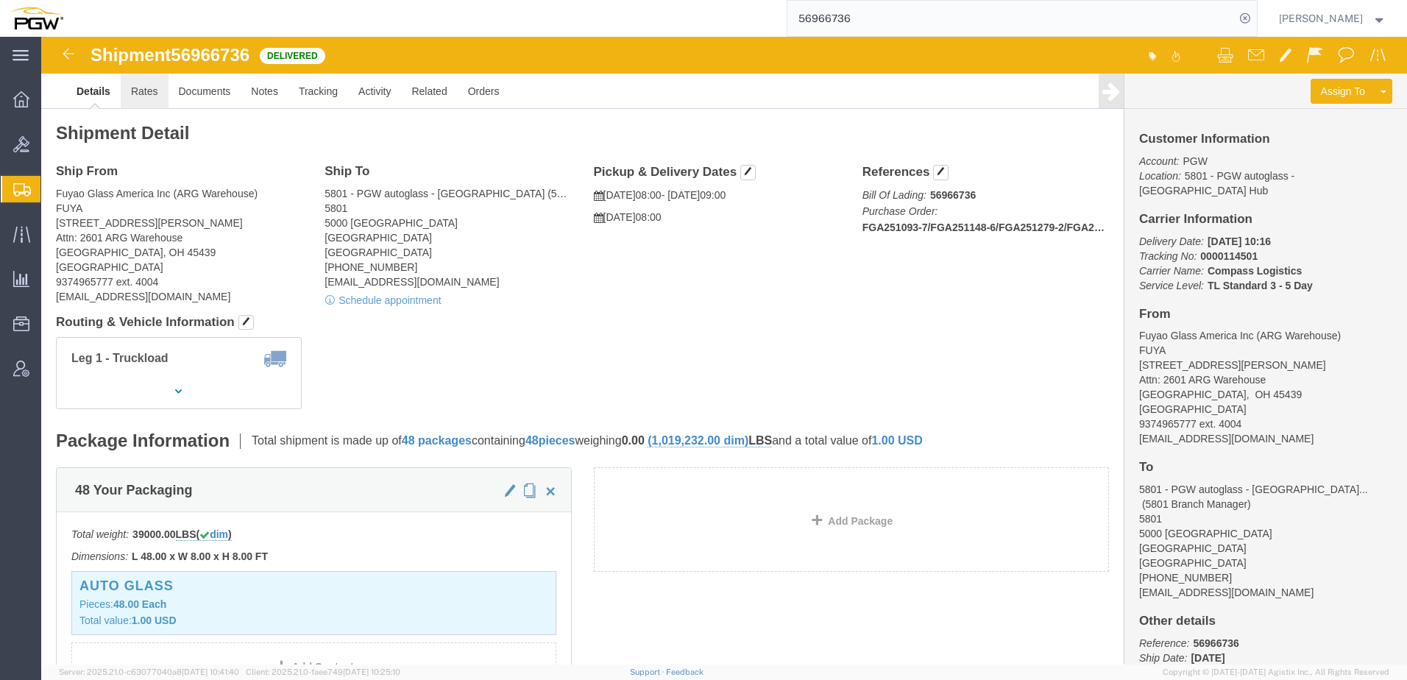
click link "Rates"
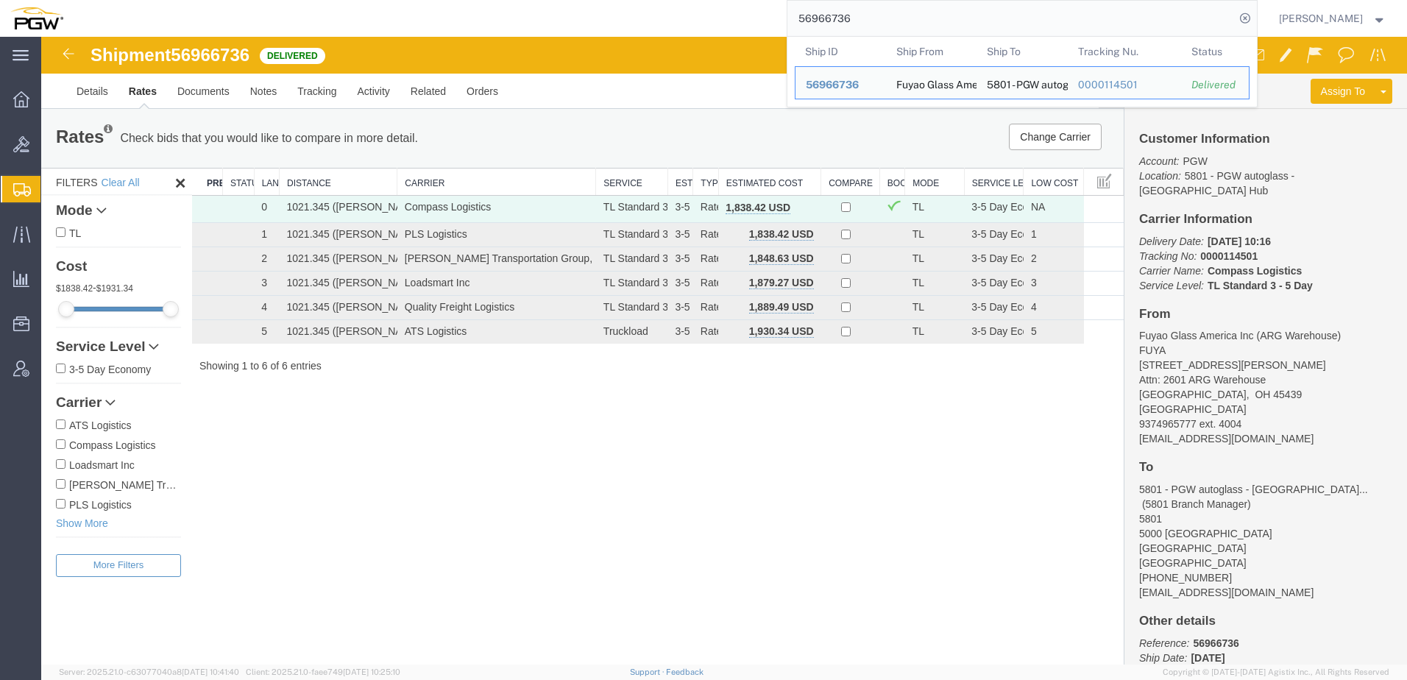
drag, startPoint x: 878, startPoint y: 13, endPoint x: 642, endPoint y: 21, distance: 236.4
click at [641, 21] on div "56966736 Ship ID Ship From Ship To Tracking Nu. Status Ship ID 56966736 Ship Fr…" at bounding box center [666, 18] width 1184 height 37
paste input "56746408"
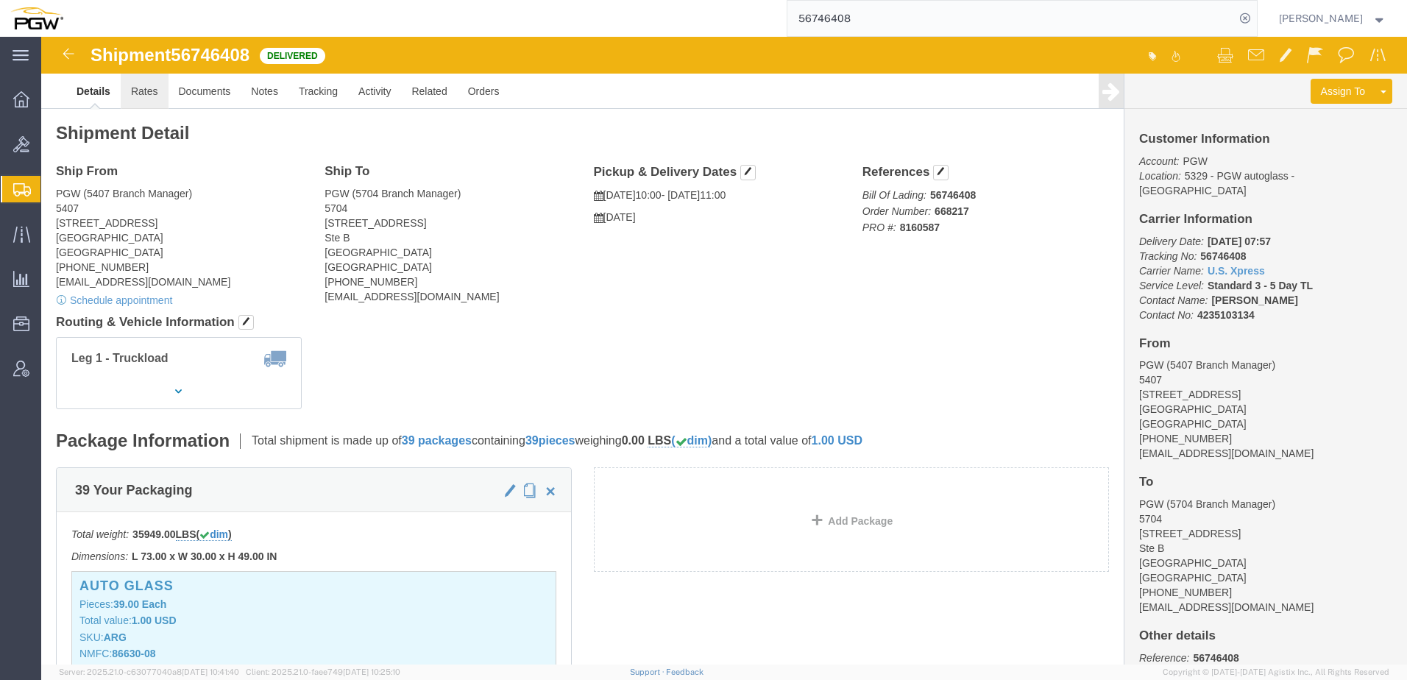
click link "Rates"
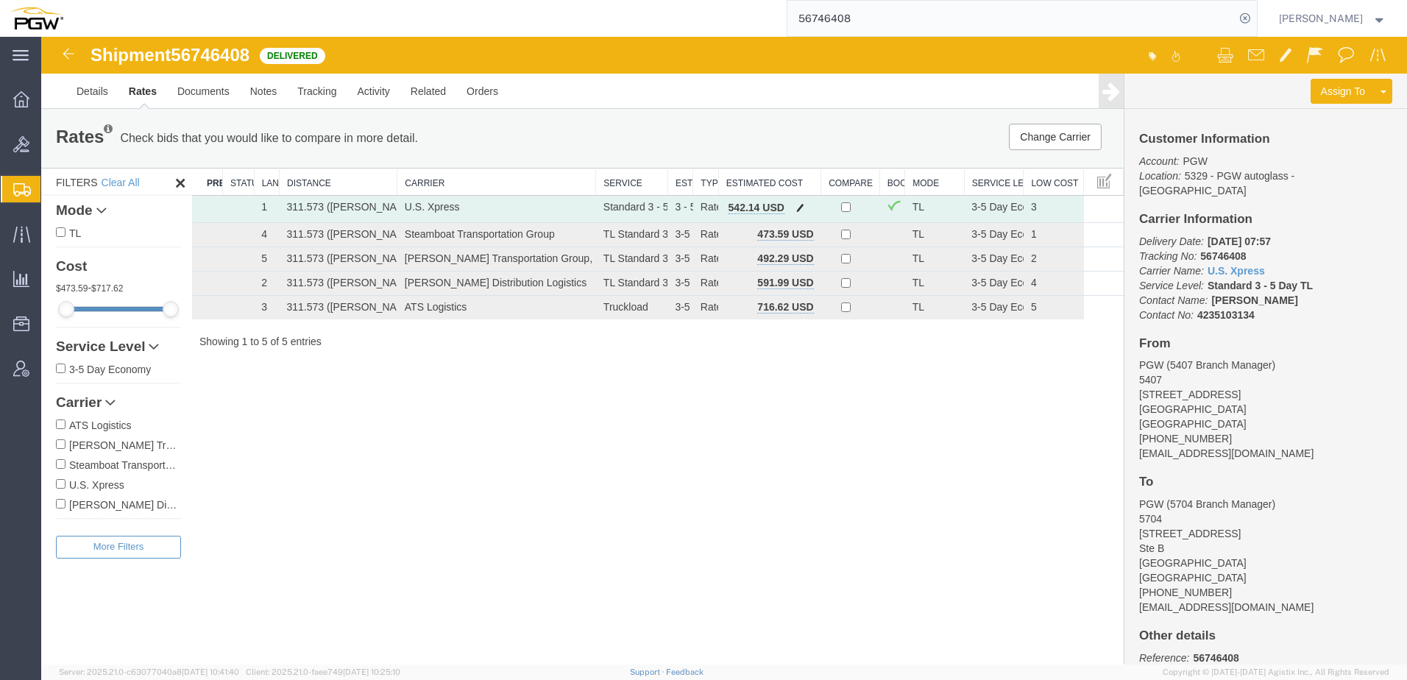
click at [800, 209] on span "button" at bounding box center [800, 207] width 8 height 10
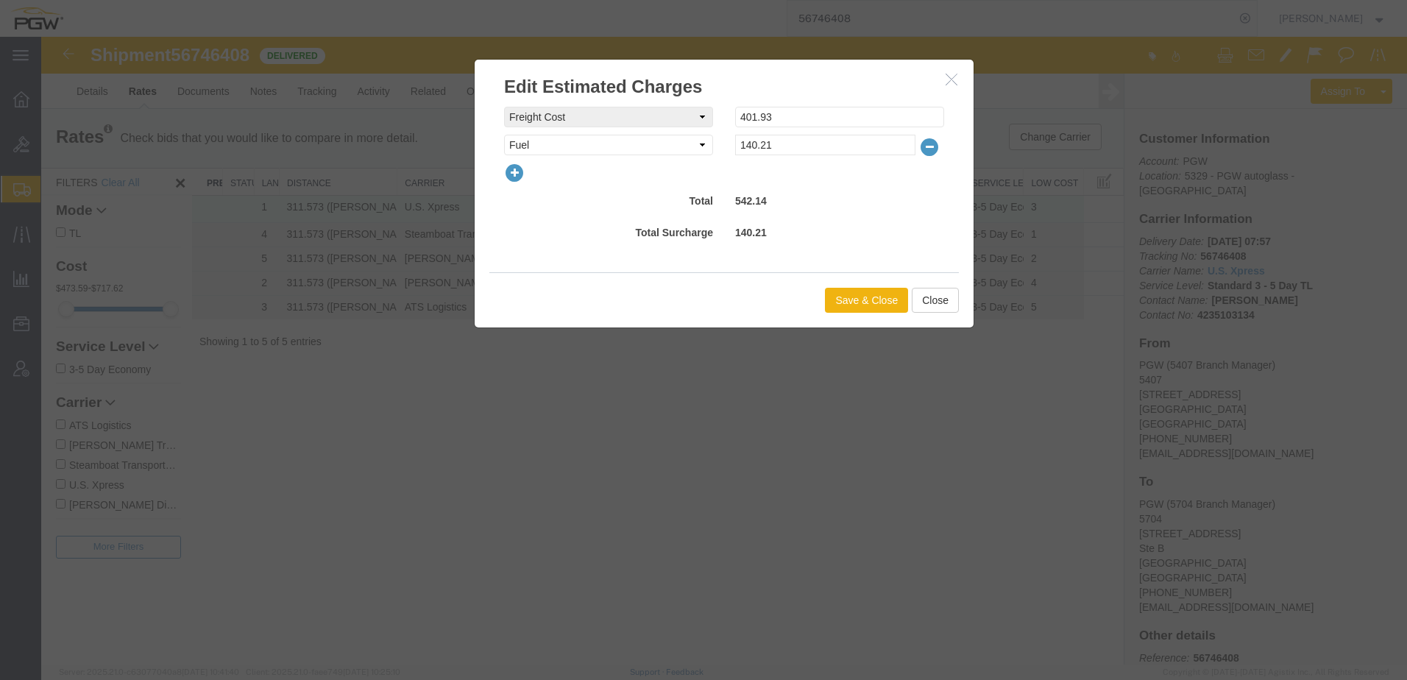
click at [951, 79] on icon "button" at bounding box center [952, 79] width 12 height 13
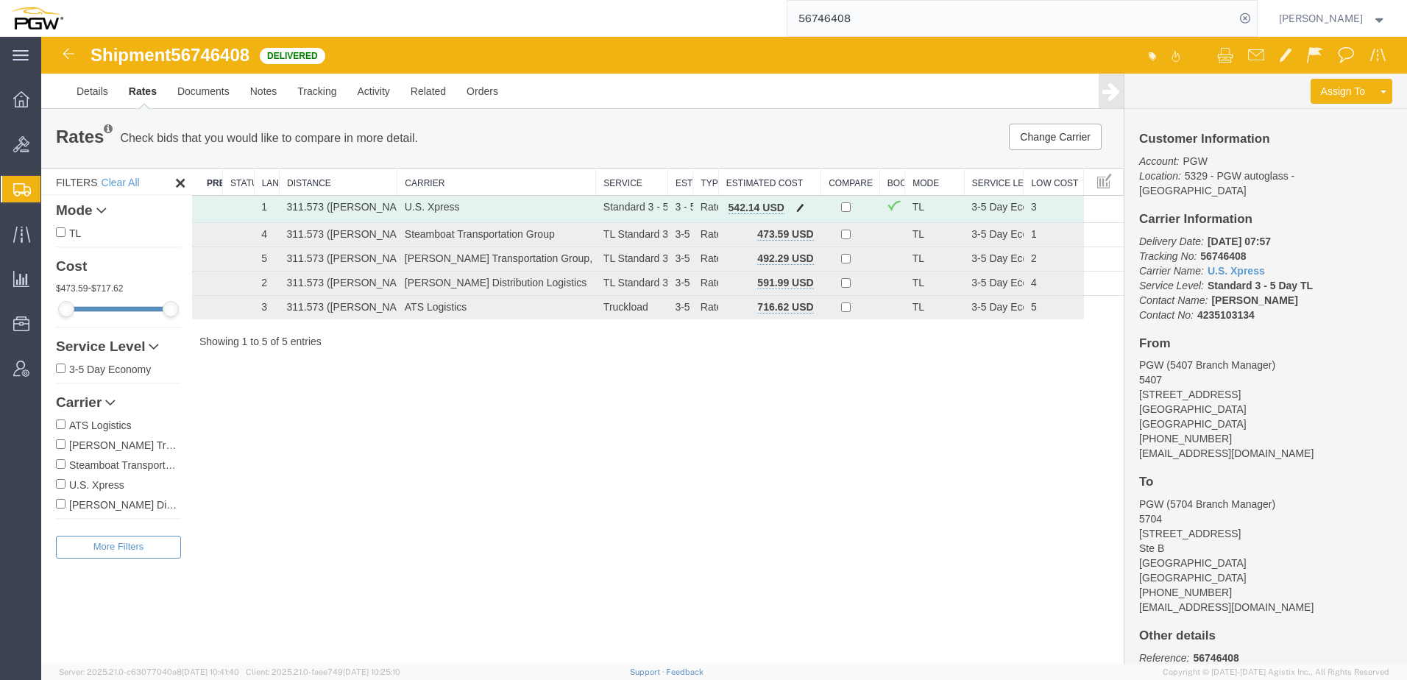
click at [801, 207] on span "button" at bounding box center [800, 207] width 8 height 10
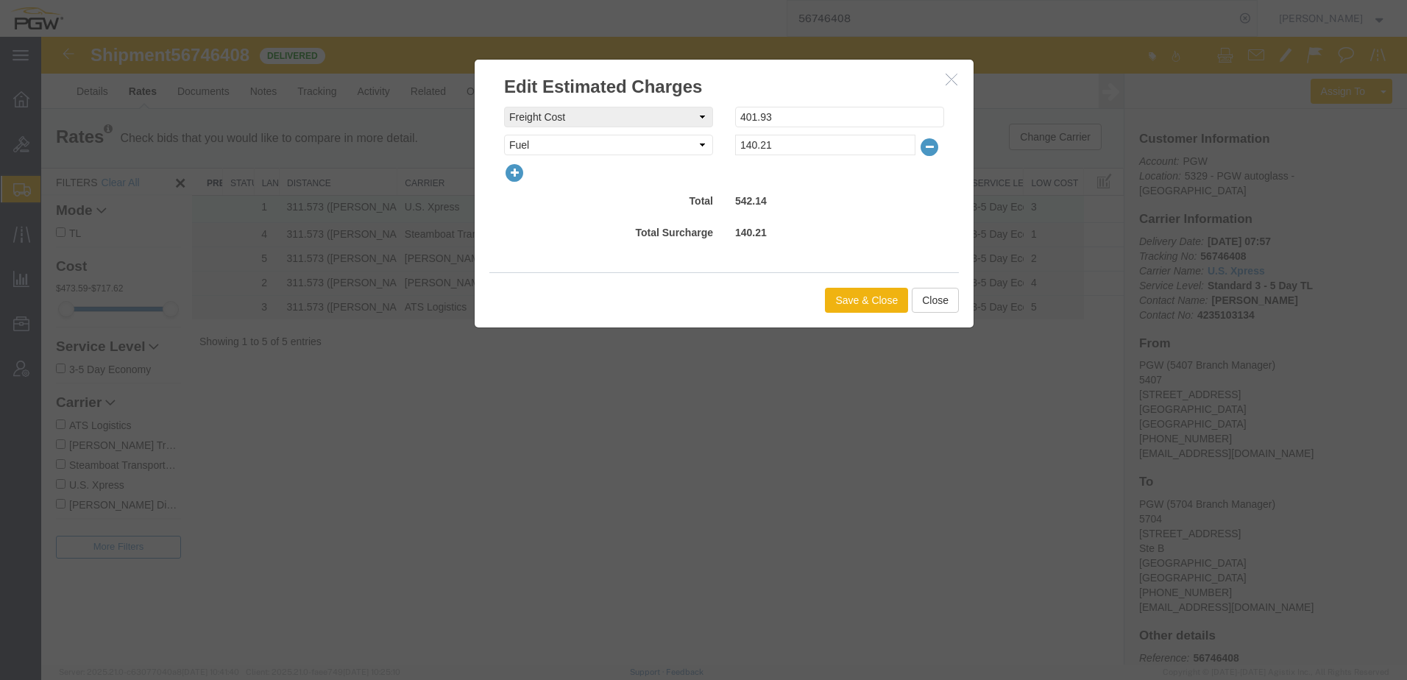
click at [954, 75] on icon "button" at bounding box center [952, 79] width 12 height 13
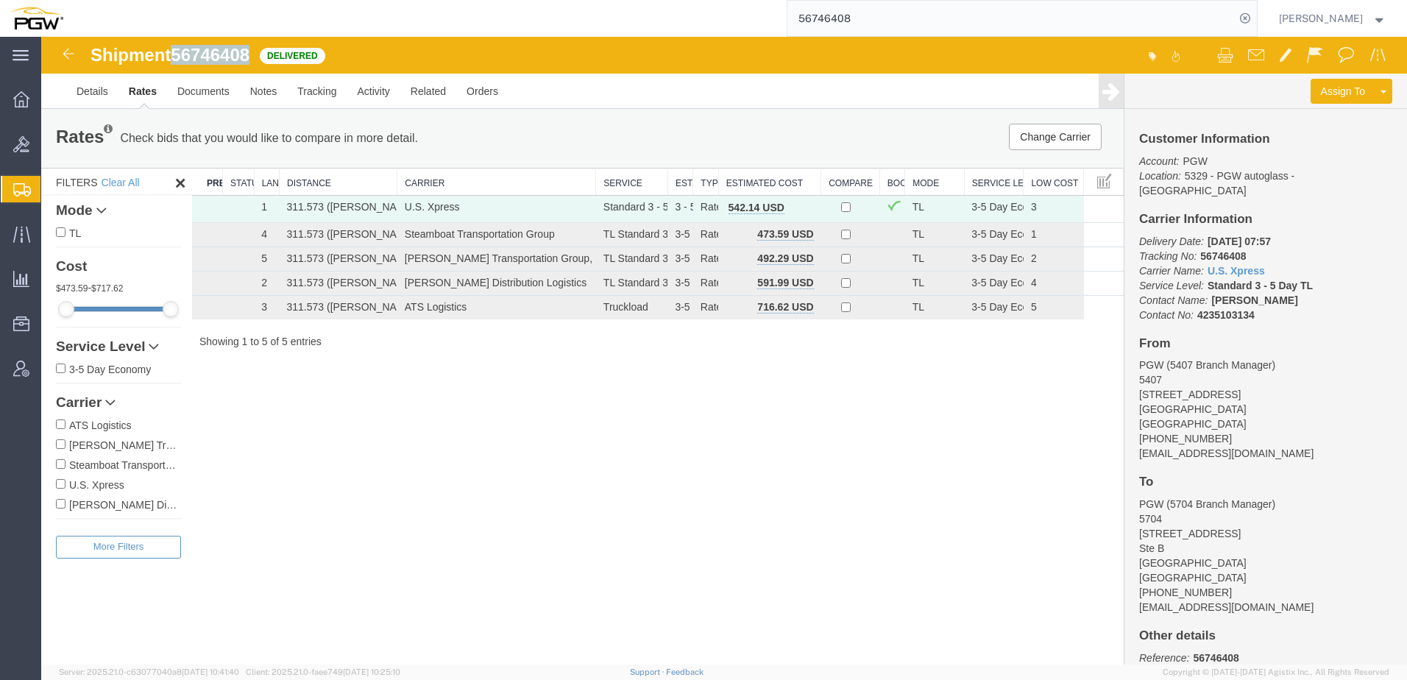
drag, startPoint x: 177, startPoint y: 55, endPoint x: 255, endPoint y: 56, distance: 78.7
click at [255, 56] on div "Shipment 56746408 5 of 5 Delivered" at bounding box center [383, 60] width 681 height 28
copy span "56746408"
click at [85, 88] on link "Details" at bounding box center [92, 91] width 52 height 35
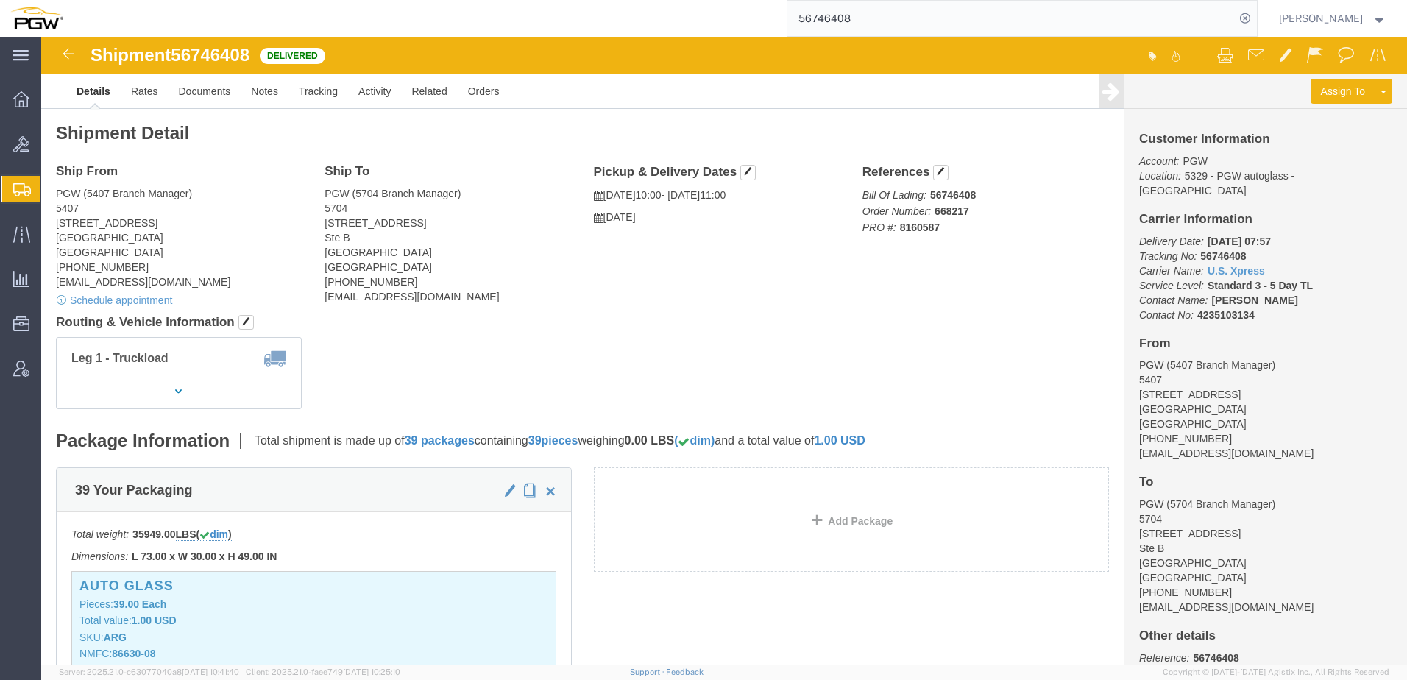
click address "PGW (5704 Branch Manager) [STREET_ADDRESS] [GEOGRAPHIC_DATA] [PHONE_NUMBER] [EM…"
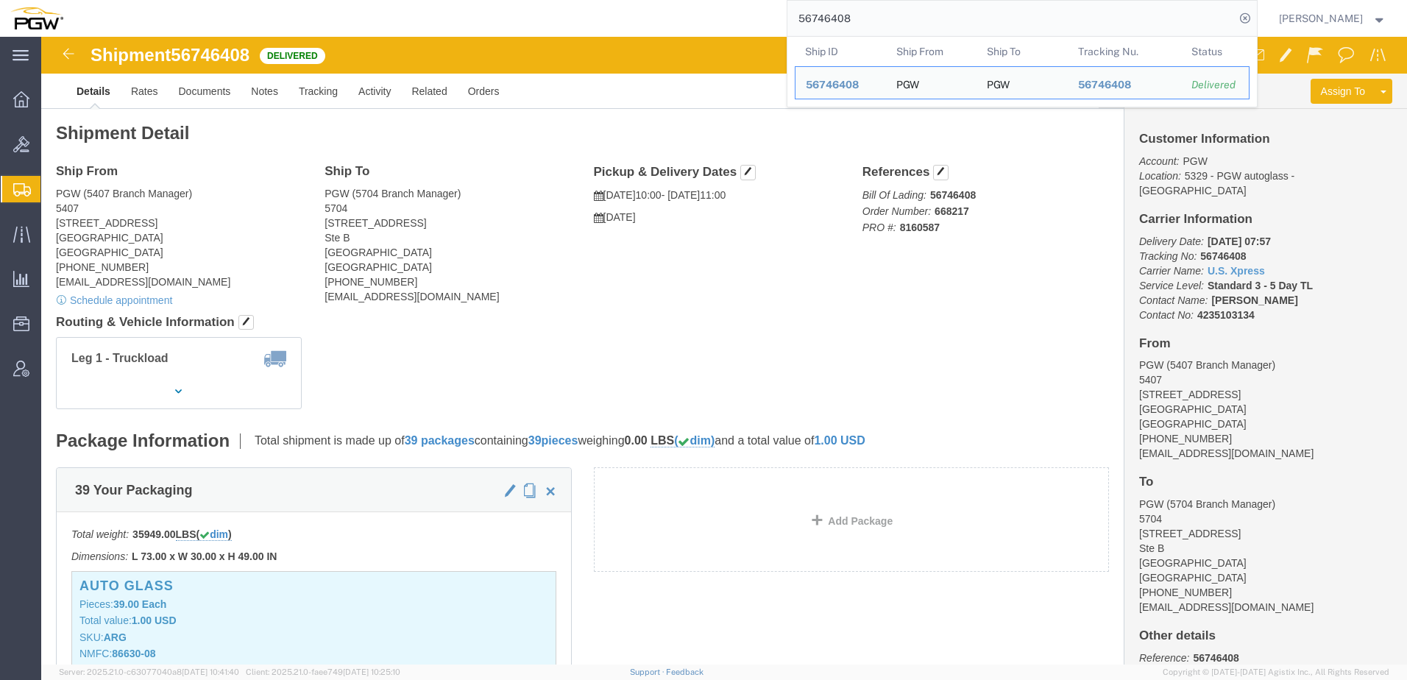
drag, startPoint x: 981, startPoint y: 25, endPoint x: 801, endPoint y: 24, distance: 179.6
click at [802, 24] on form "56746408 Ship ID Ship From Ship To Tracking Nu. Status Ship ID 56746408 Ship Fr…" at bounding box center [1022, 18] width 471 height 37
paste input "7084447"
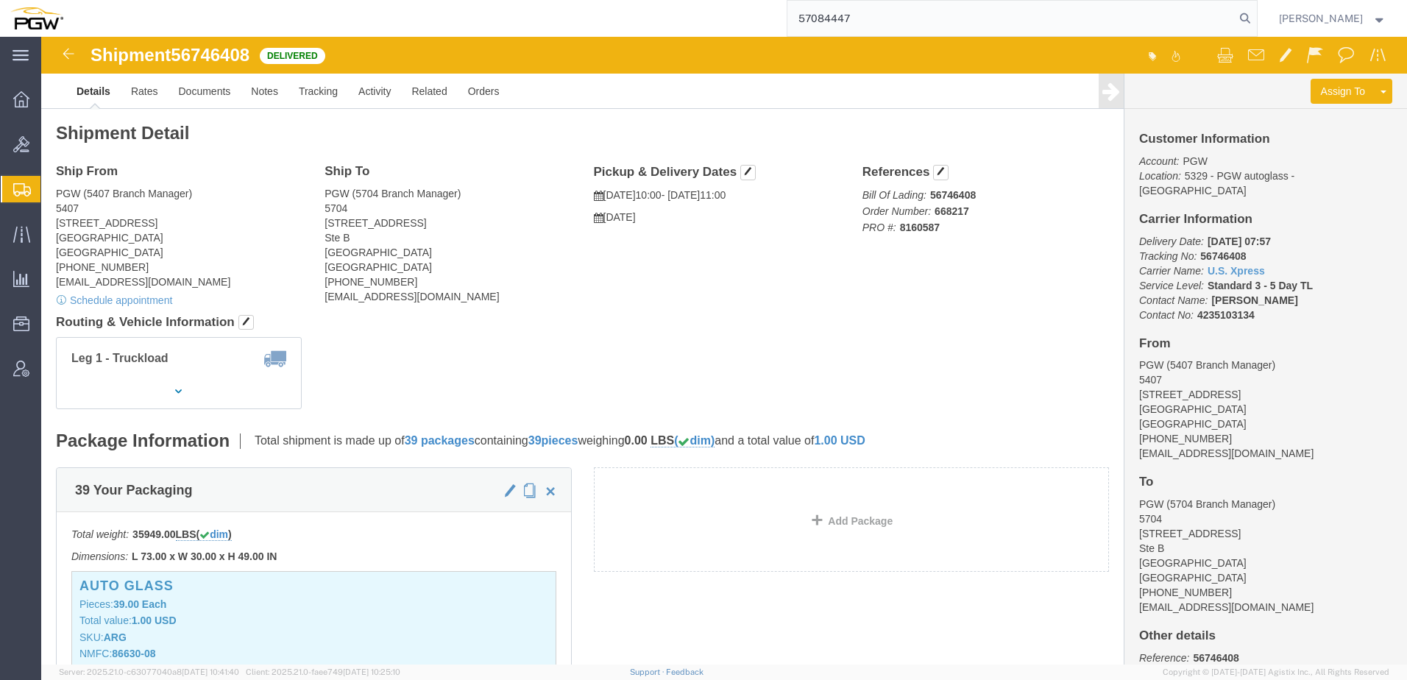
type input "57084447"
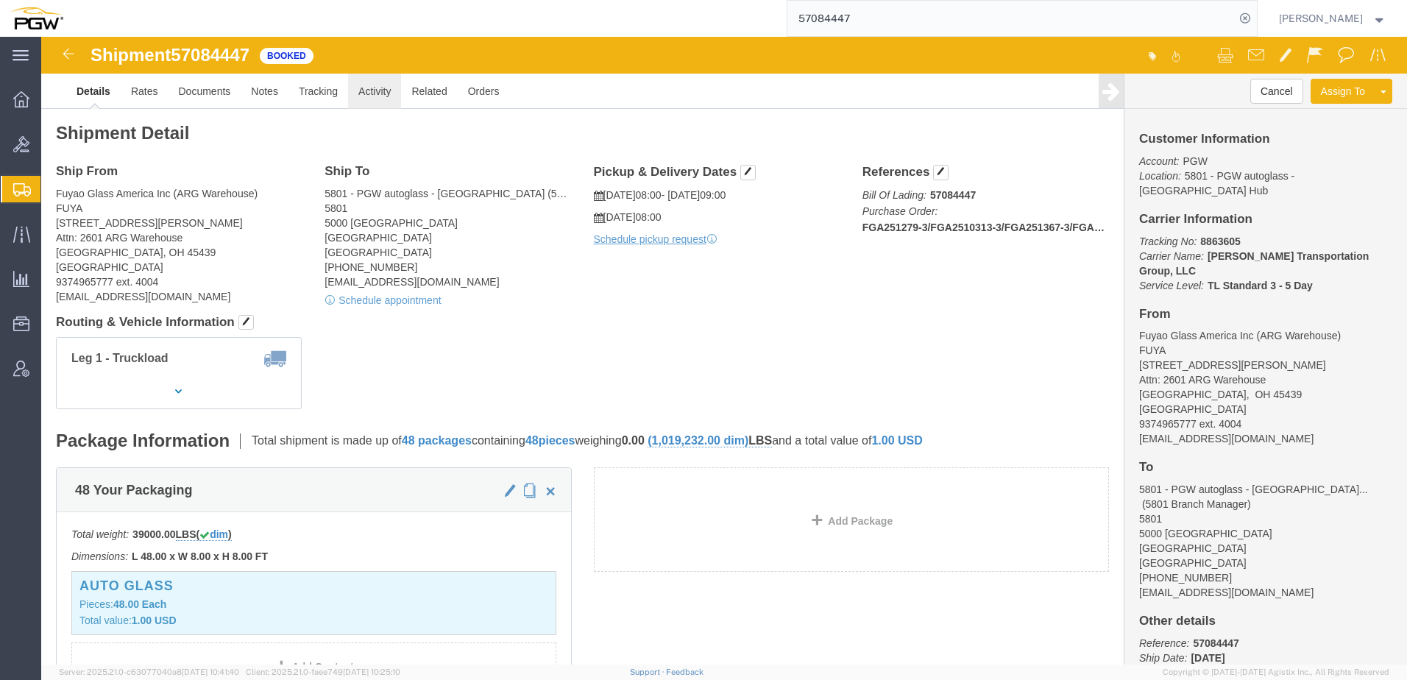
click link "Activity"
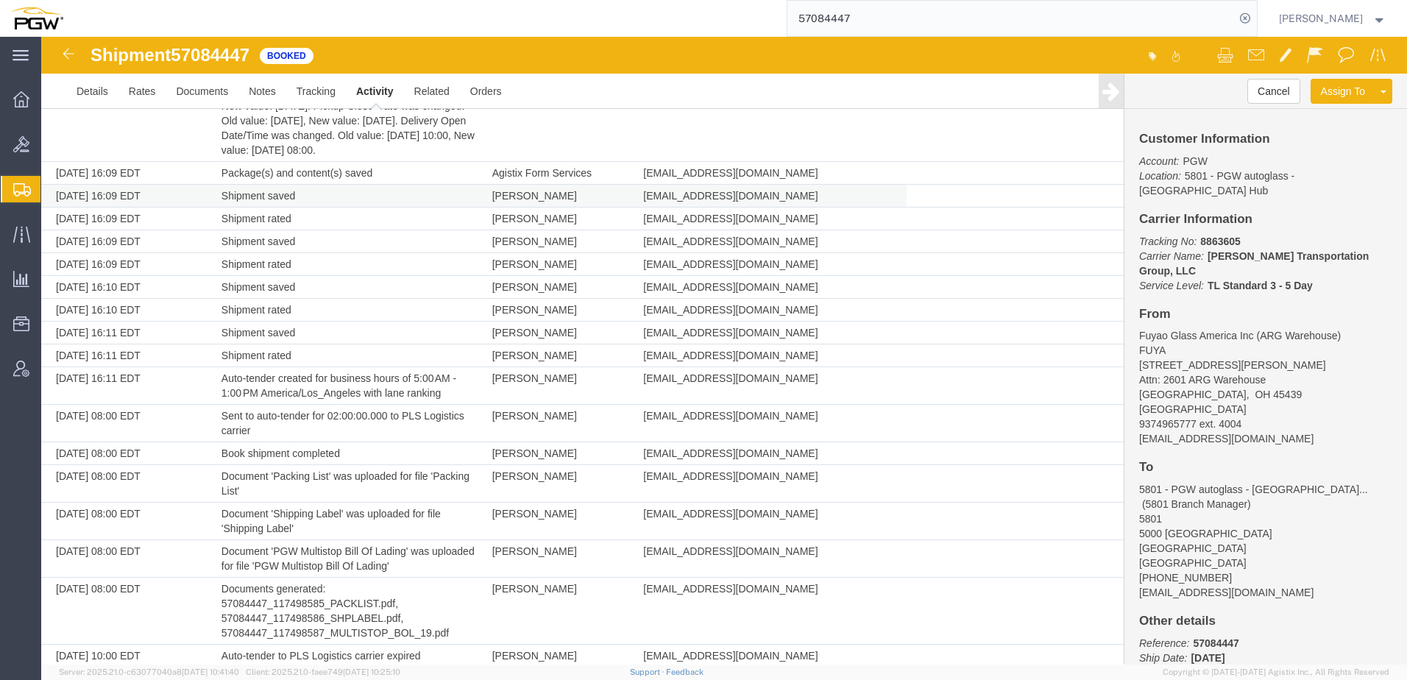
scroll to position [662, 0]
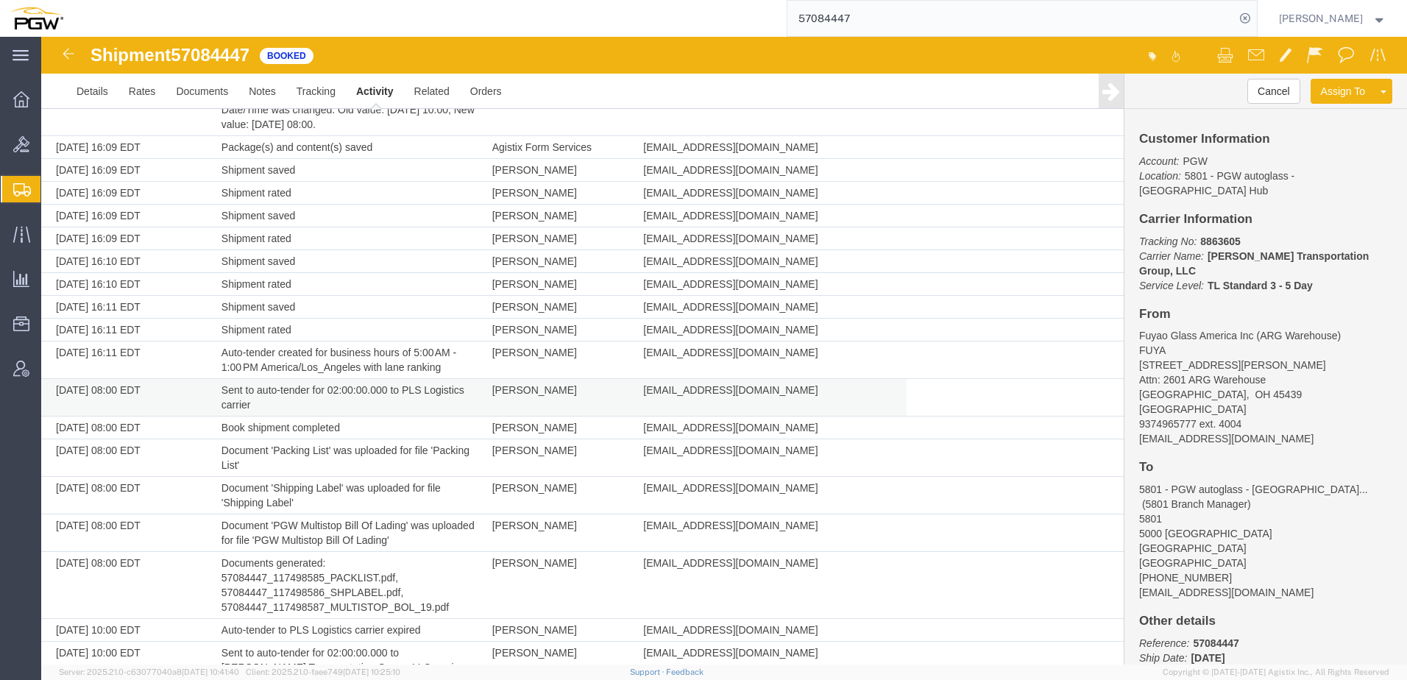
drag, startPoint x: 224, startPoint y: 397, endPoint x: 428, endPoint y: 398, distance: 203.8
click at [428, 398] on td "Sent to auto-tender for 02:00:00.000 to PLS Logistics carrier" at bounding box center [349, 398] width 271 height 38
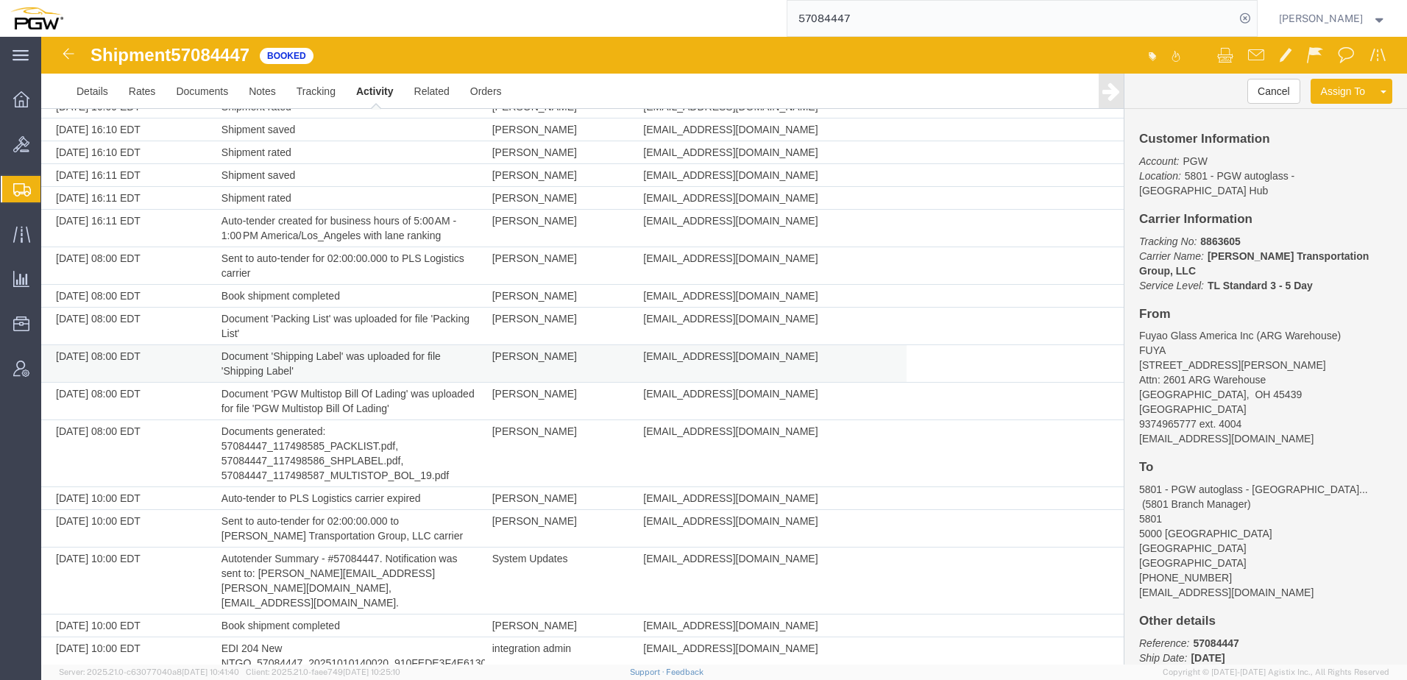
scroll to position [809, 0]
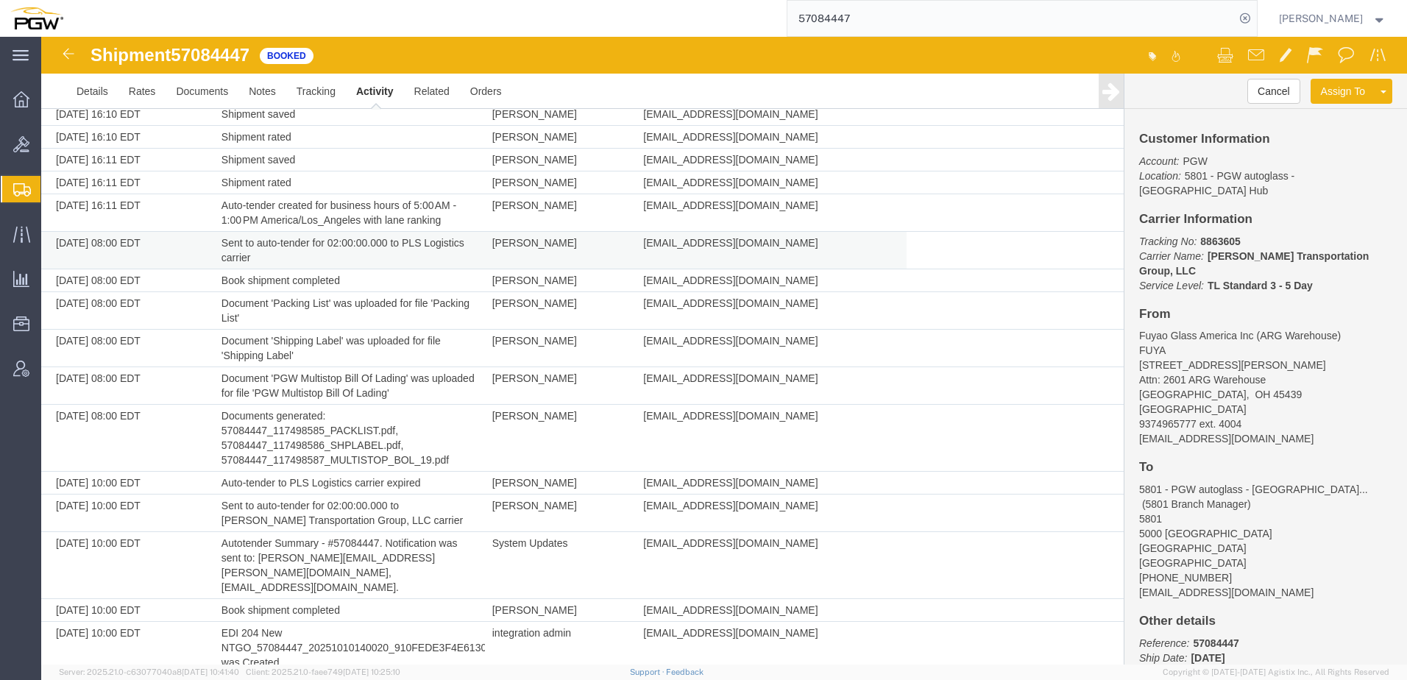
drag, startPoint x: 197, startPoint y: 254, endPoint x: 417, endPoint y: 249, distance: 220.1
click at [417, 249] on tr "[DATE] 08:00 EDT Sent to auto-tender for 02:00:00.000 to PLS Logistics carrier …" at bounding box center [582, 251] width 1082 height 38
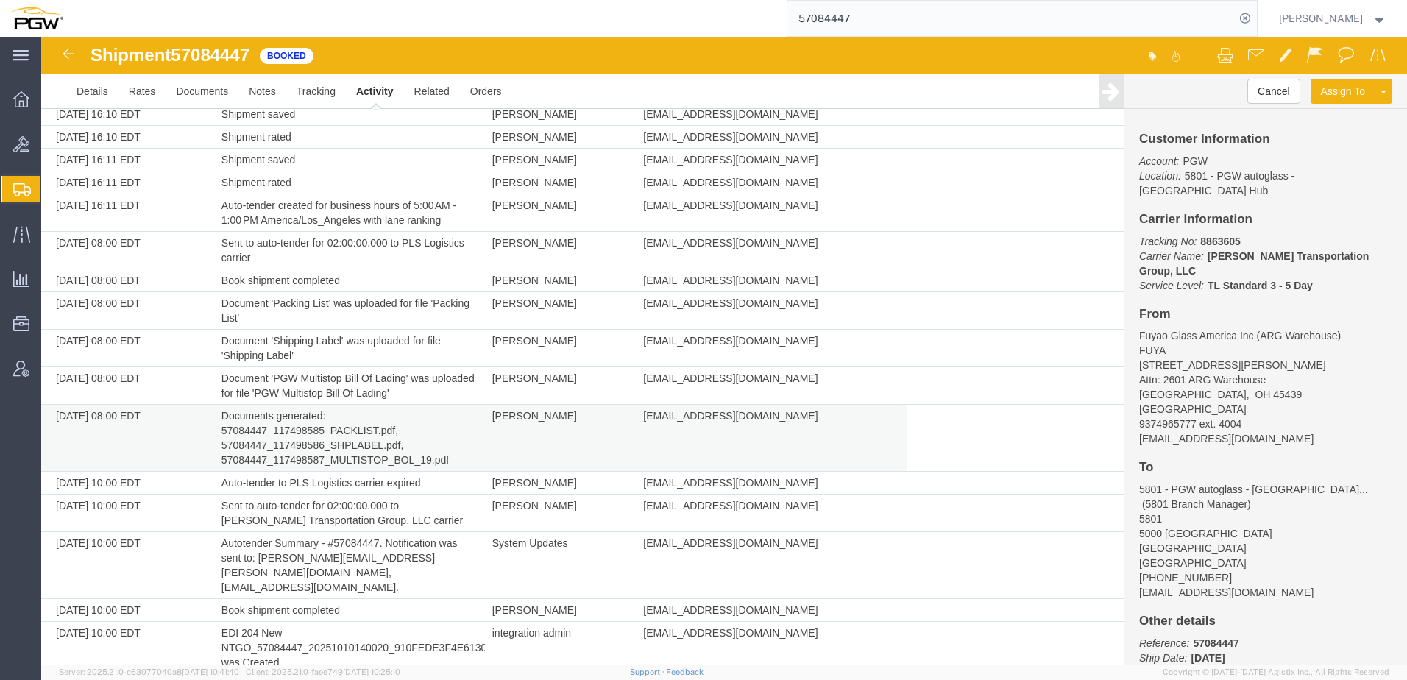
drag, startPoint x: 397, startPoint y: 419, endPoint x: 424, endPoint y: 419, distance: 27.2
click at [397, 419] on td "Documents generated: 57084447_117498585_PACKLIST.pdf, 57084447_117498586_SHPLAB…" at bounding box center [349, 438] width 271 height 67
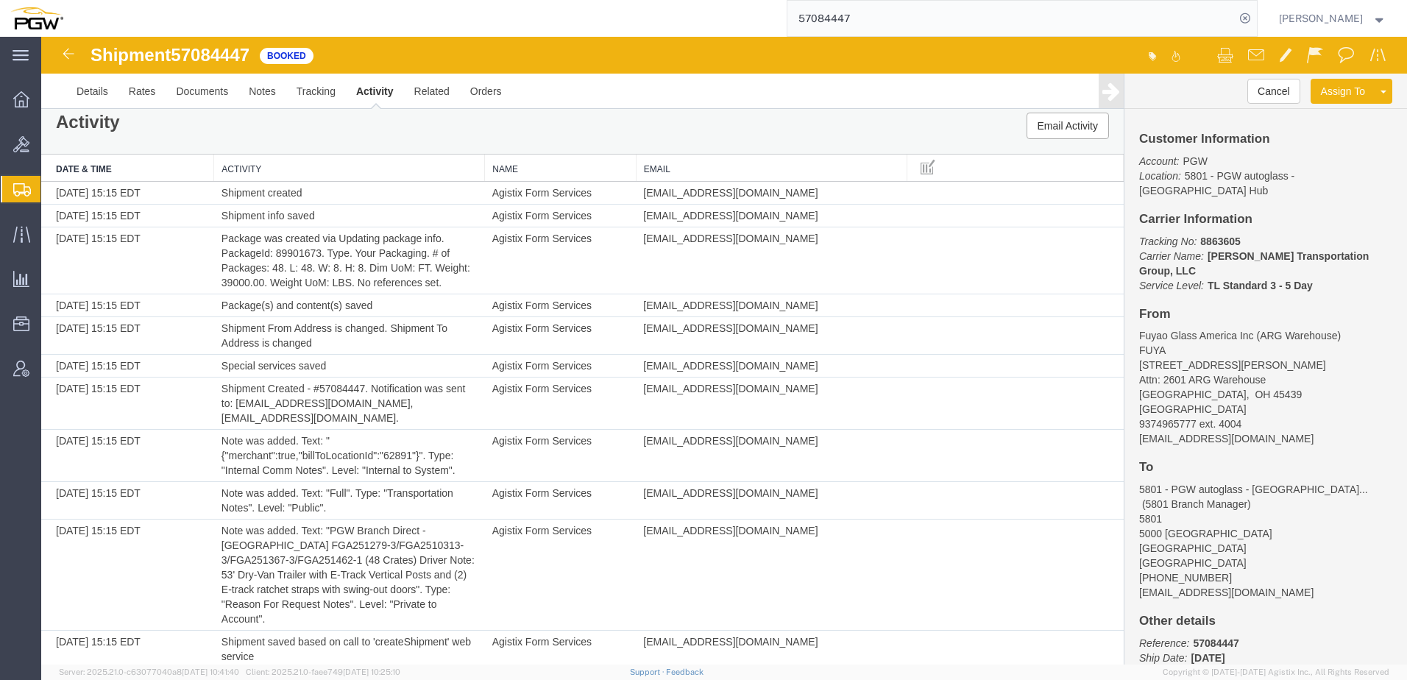
scroll to position [0, 0]
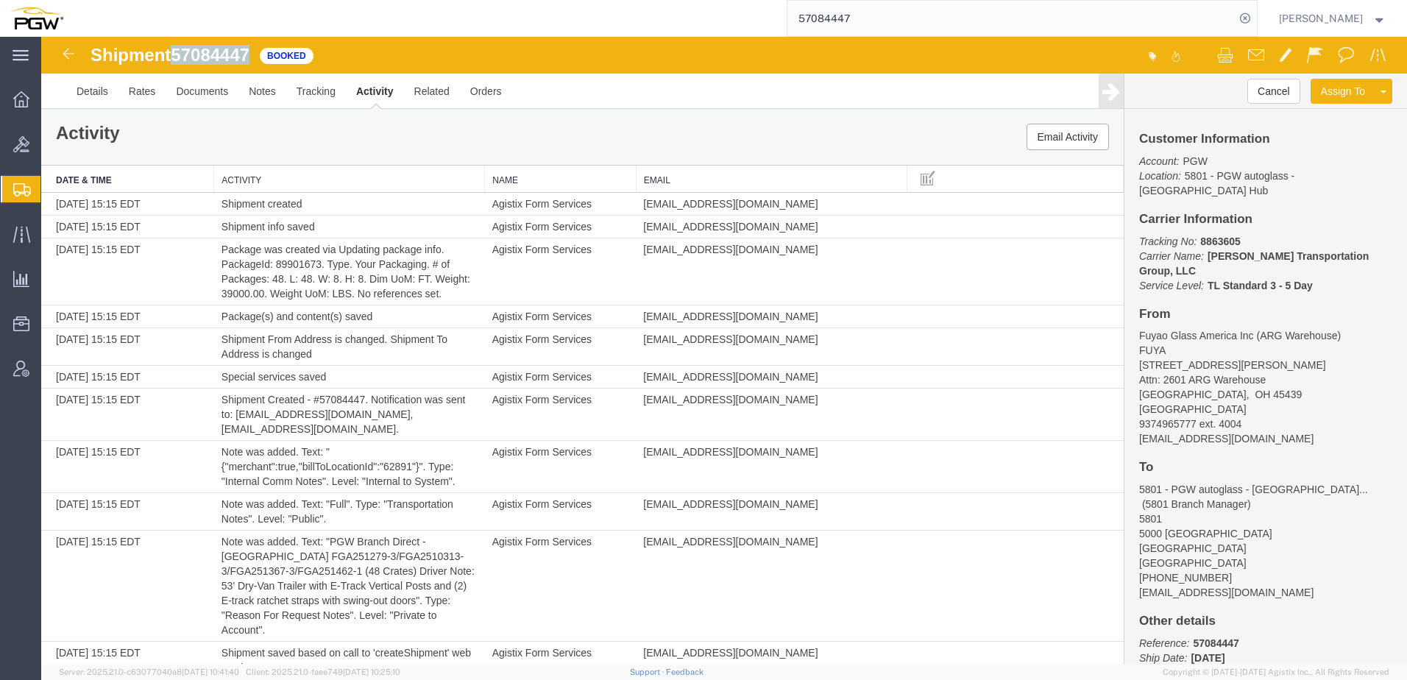
drag, startPoint x: 177, startPoint y: 55, endPoint x: 252, endPoint y: 52, distance: 74.4
click at [249, 52] on span "57084447" at bounding box center [210, 55] width 79 height 20
copy span "57084447"
click at [51, 143] on span "Bids" at bounding box center [45, 144] width 10 height 29
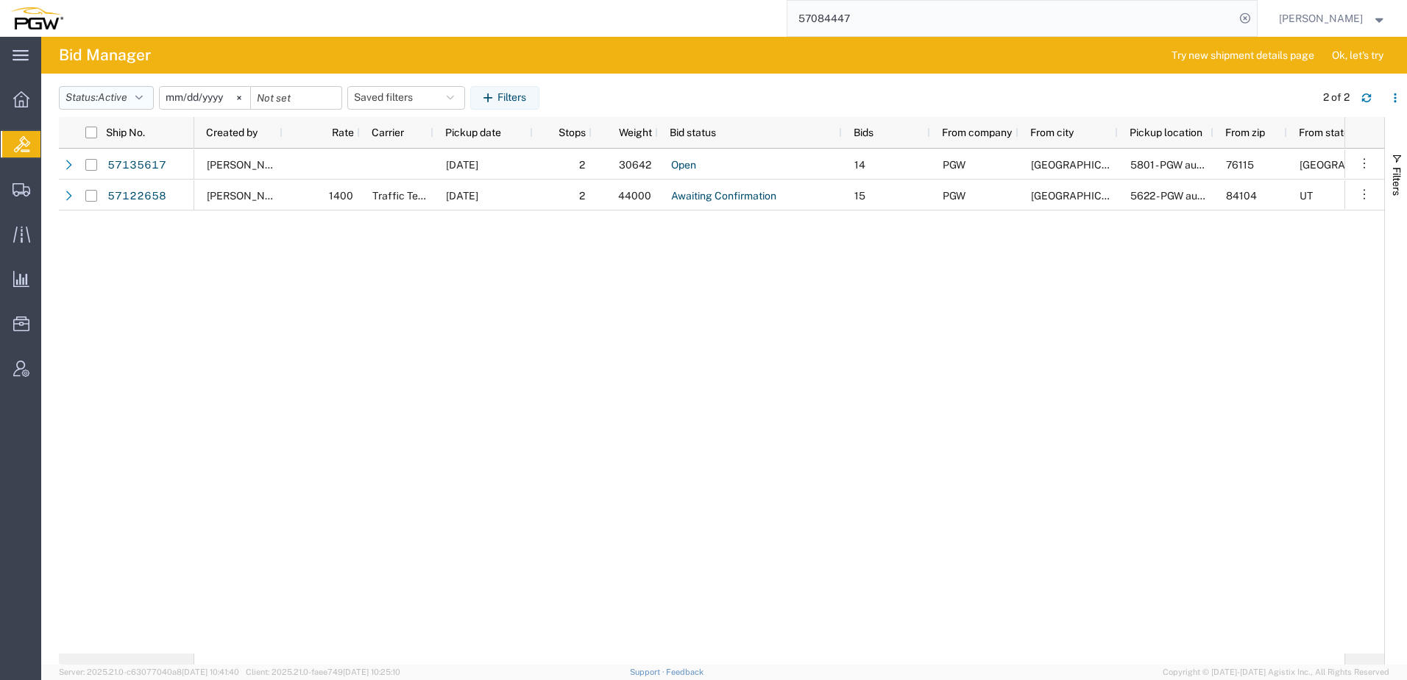
click at [121, 91] on span "Active" at bounding box center [112, 98] width 29 height 14
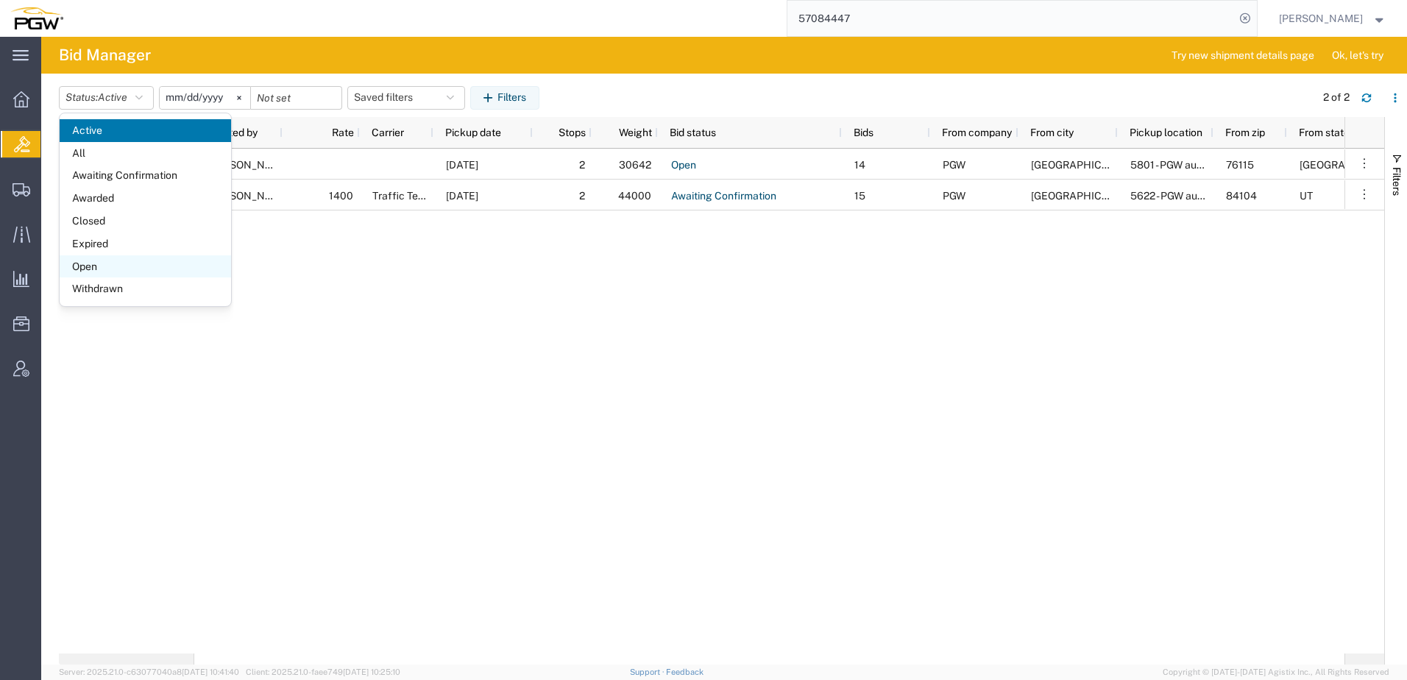
click at [79, 265] on span "Open" at bounding box center [145, 266] width 171 height 23
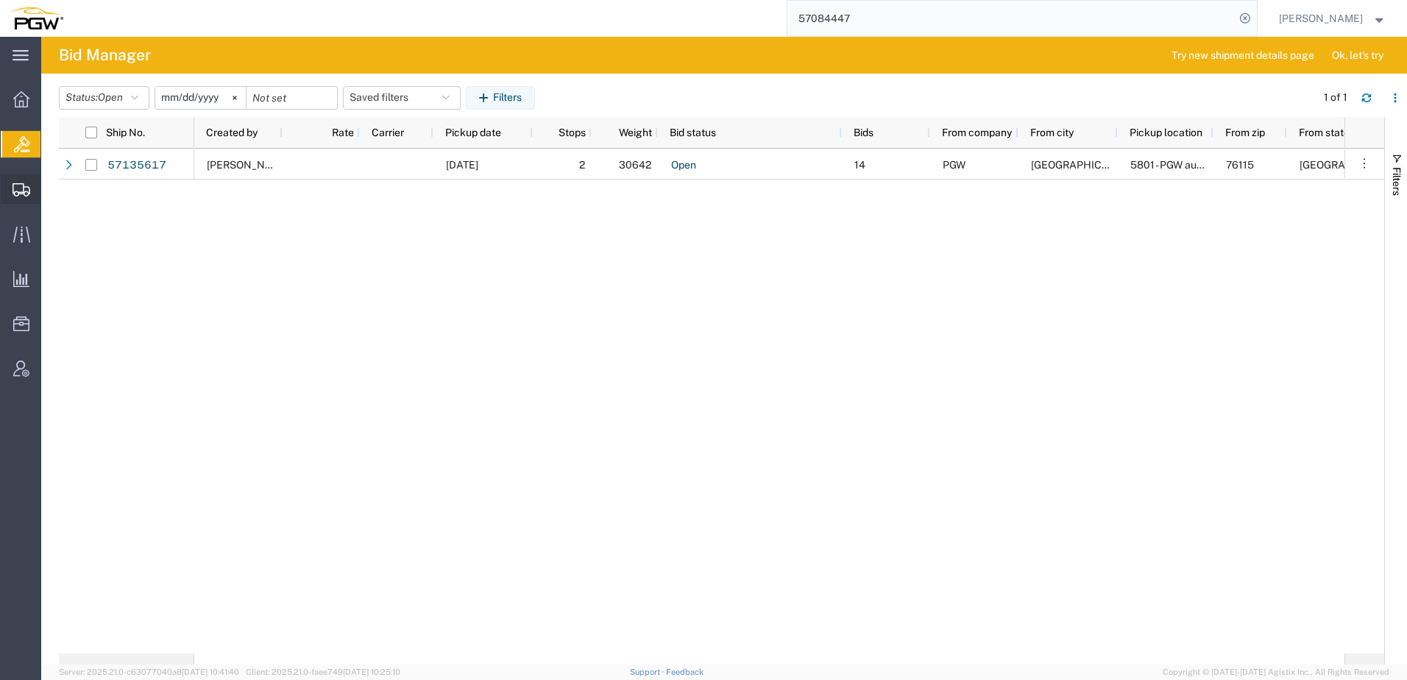
click at [0, 0] on span "Shipment Manager" at bounding box center [0, 0] width 0 height 0
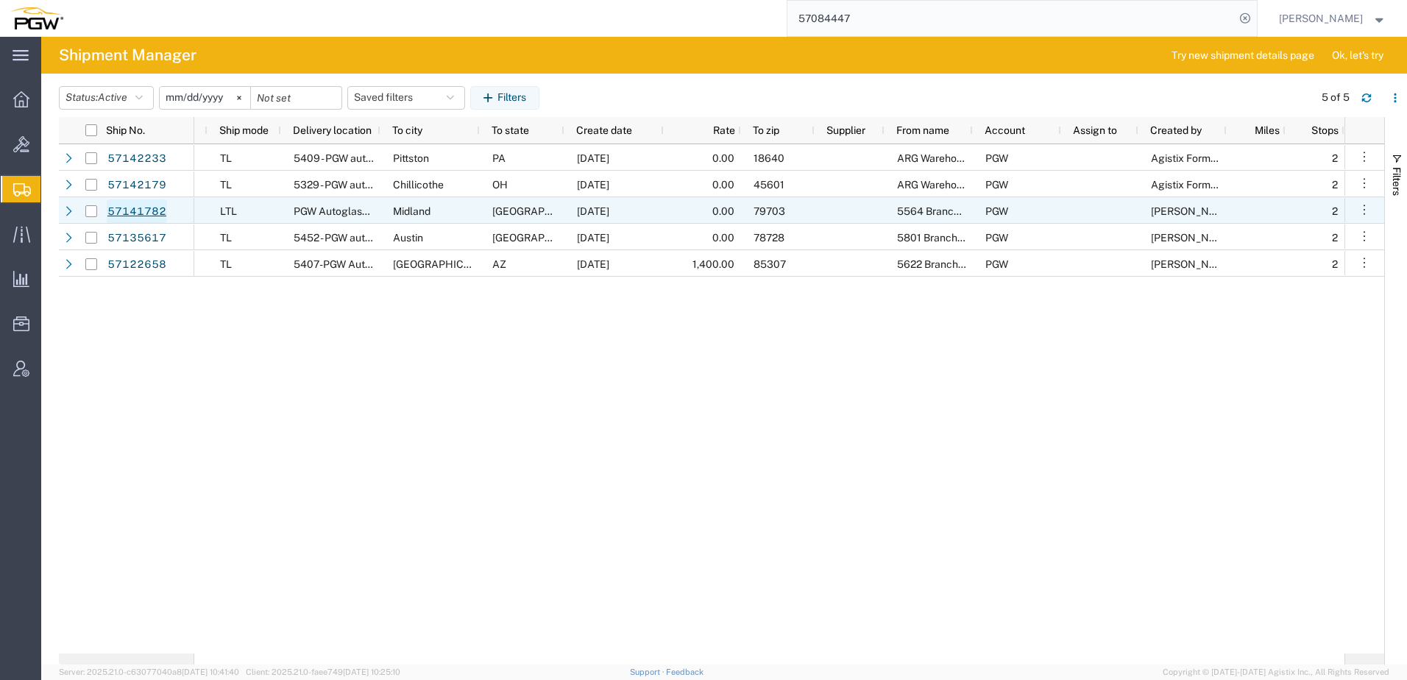
click at [127, 210] on link "57141782" at bounding box center [137, 211] width 60 height 24
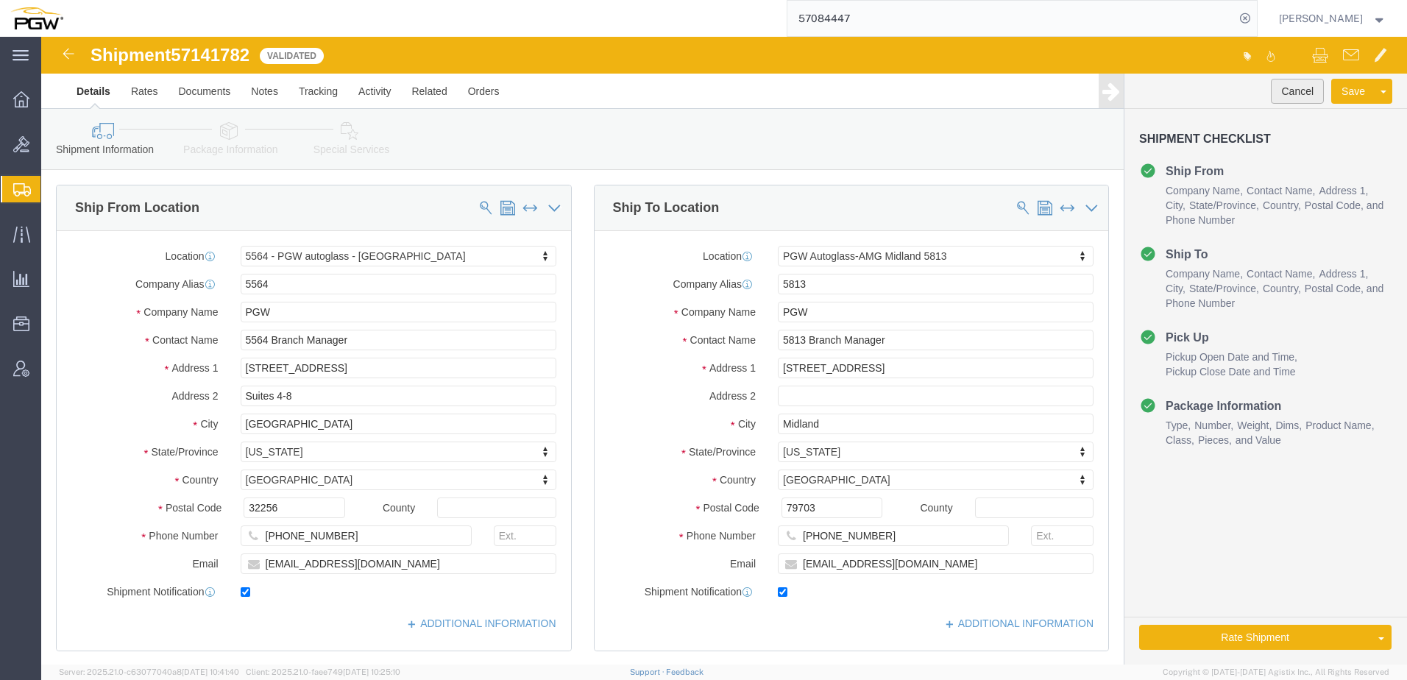
click button "Cancel"
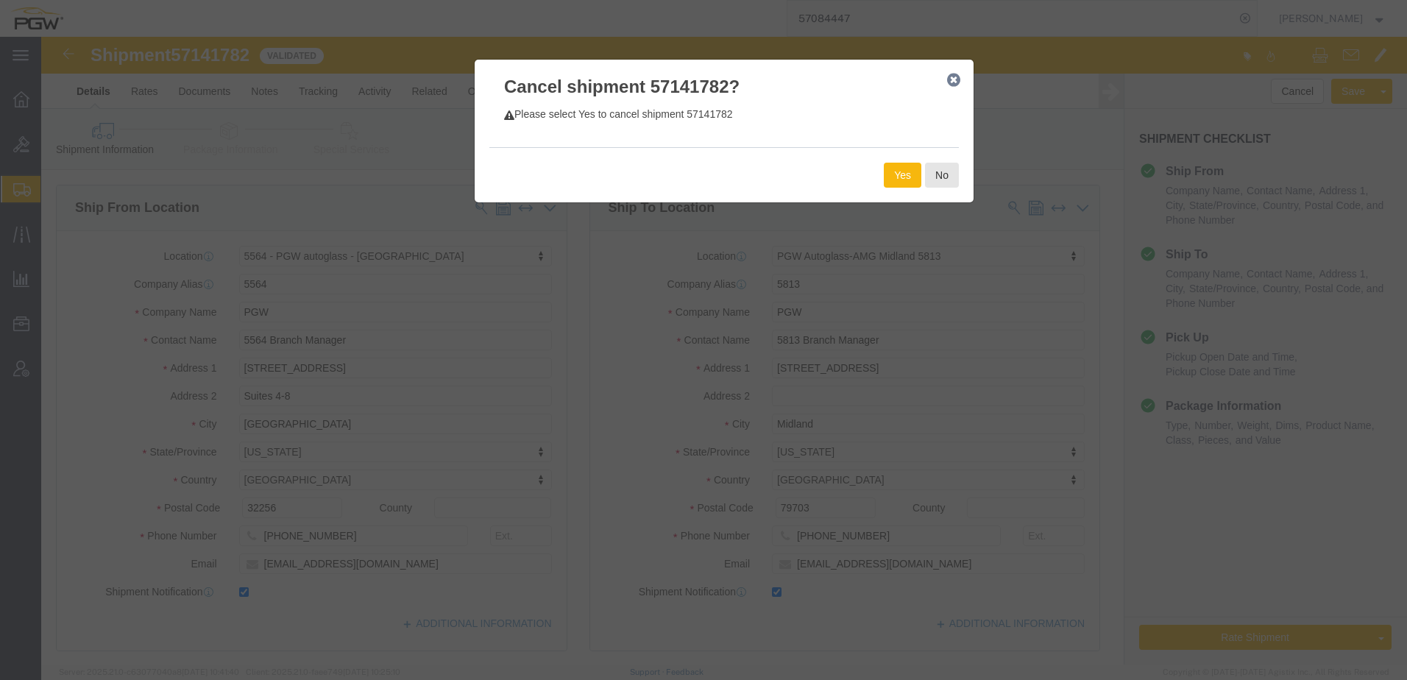
click button "Yes"
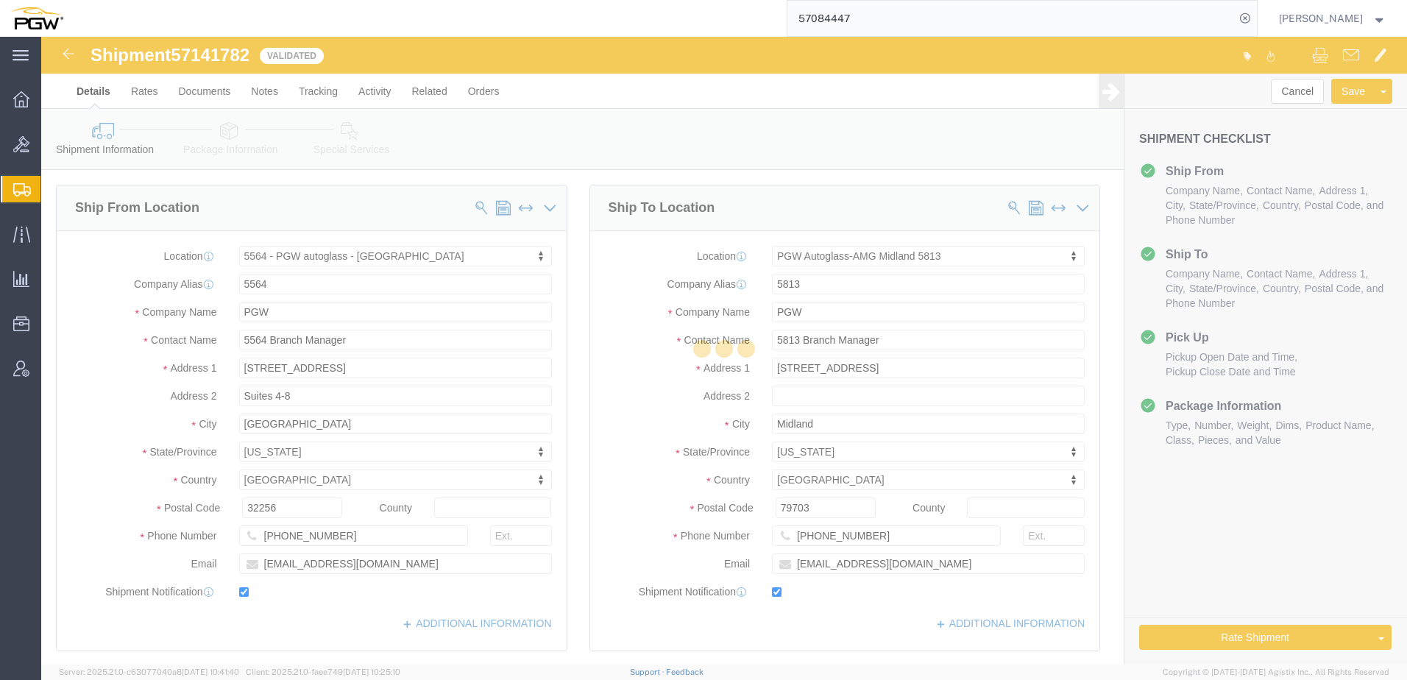
select select "28373"
select select "62939"
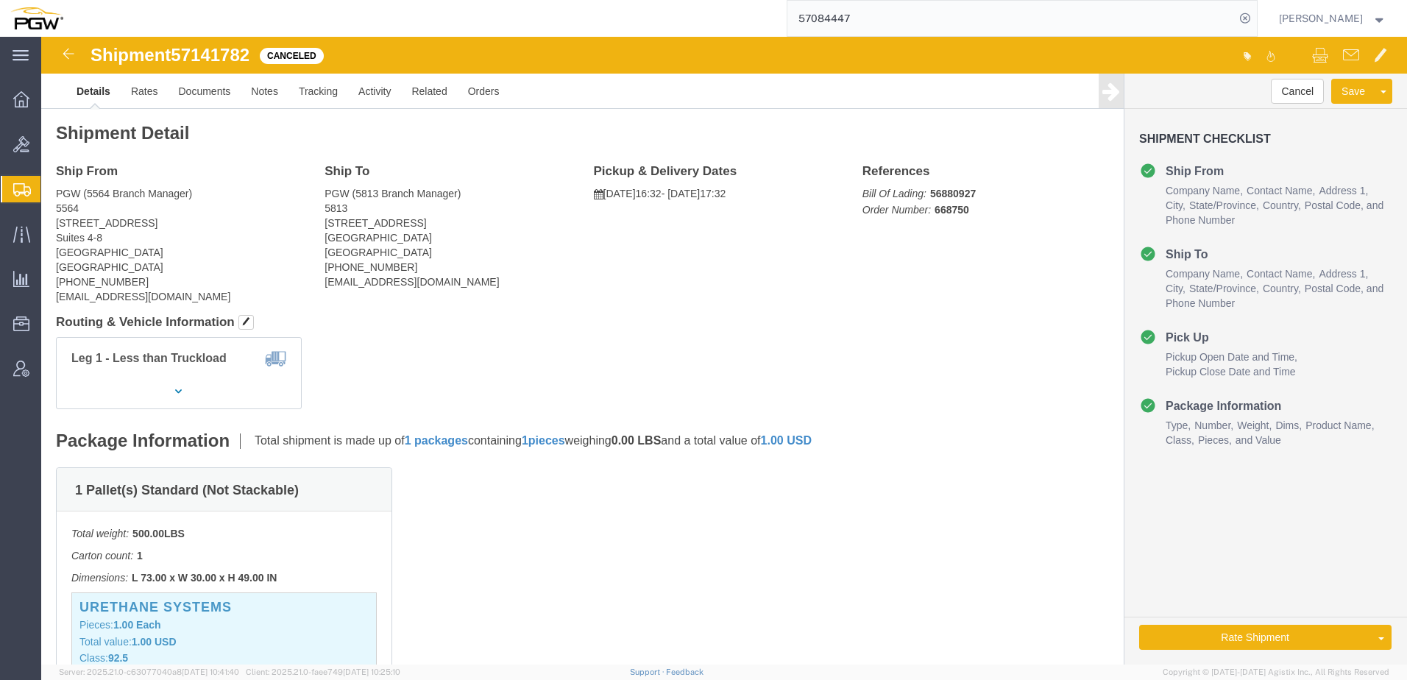
click at [0, 0] on span "Shipment Manager" at bounding box center [0, 0] width 0 height 0
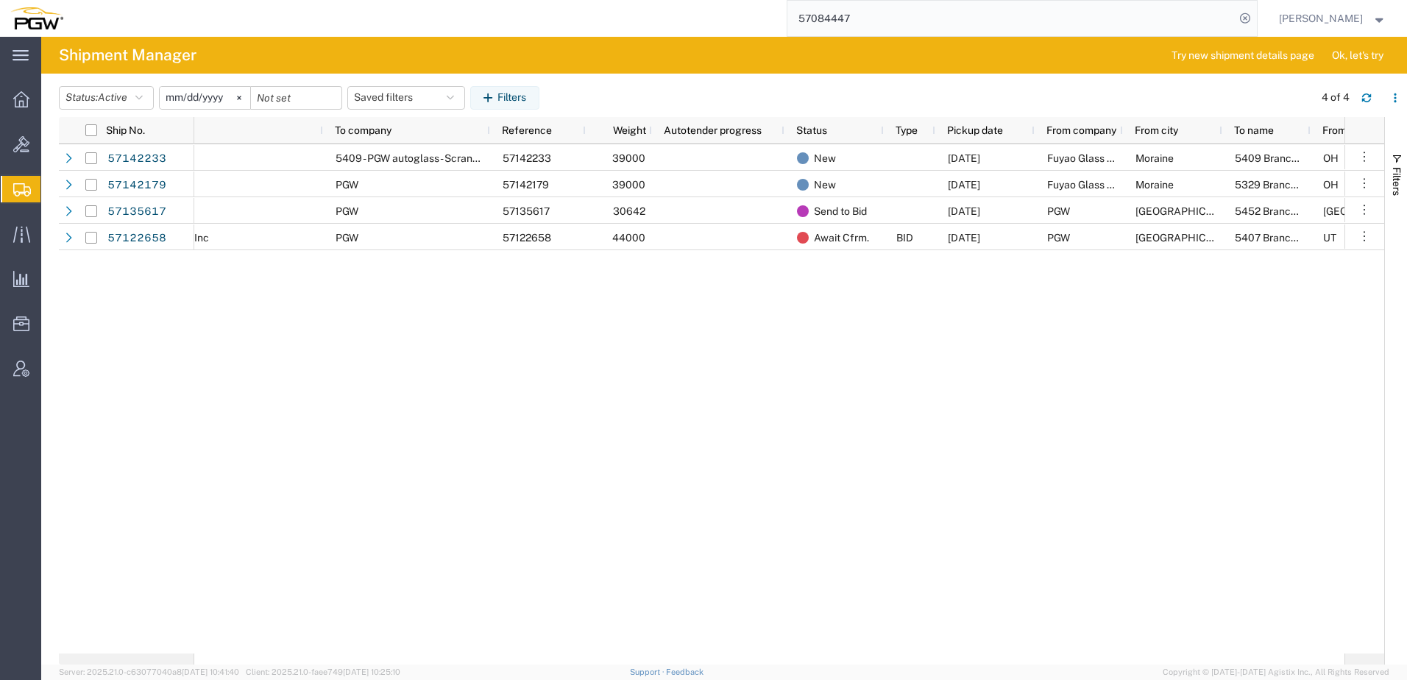
scroll to position [0, 202]
click at [98, 93] on button "Status: Active" at bounding box center [106, 98] width 95 height 24
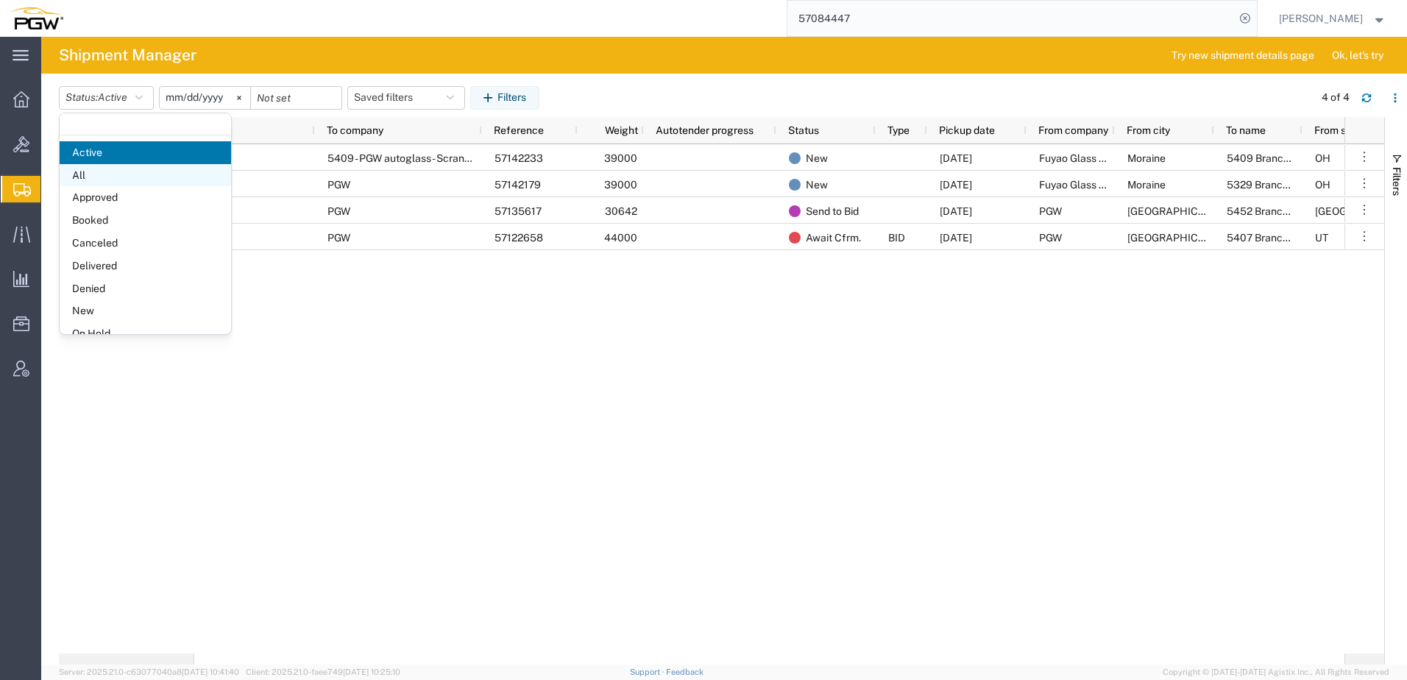
click at [114, 172] on span "All" at bounding box center [145, 175] width 171 height 23
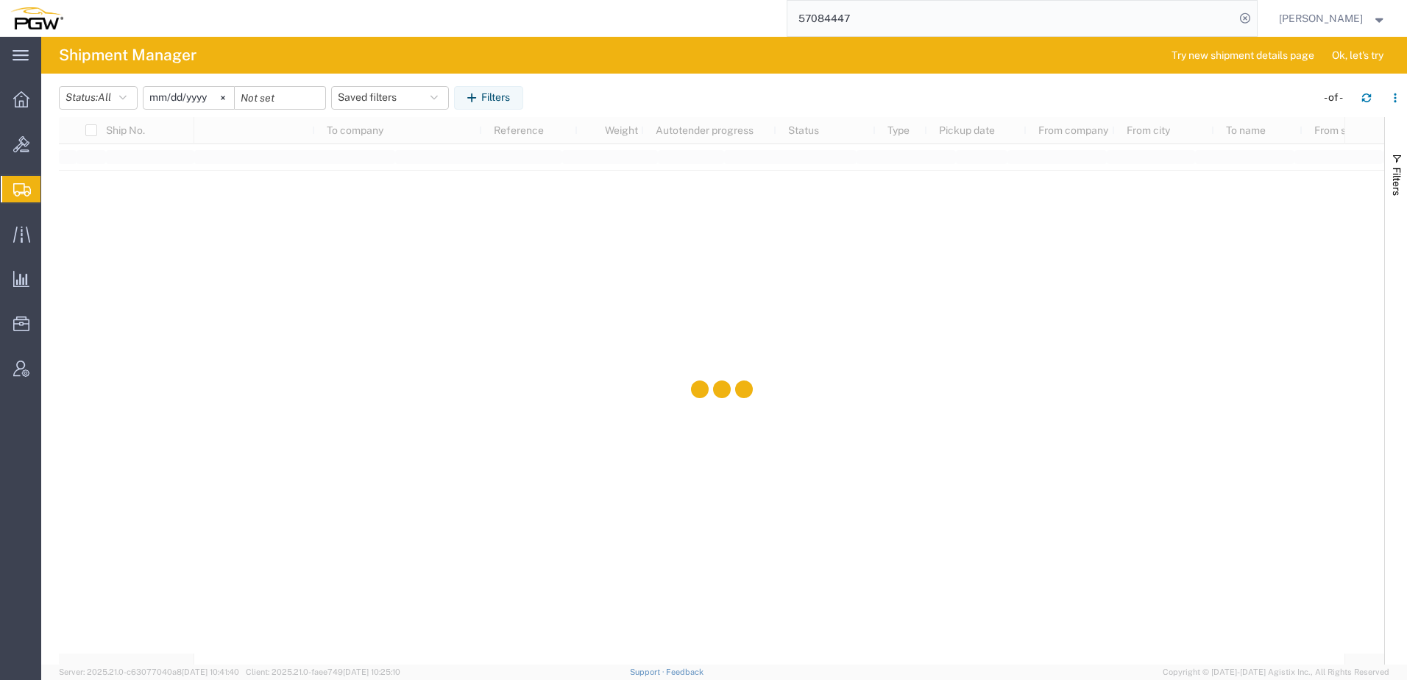
click at [188, 91] on input "[DATE]" at bounding box center [188, 98] width 91 height 22
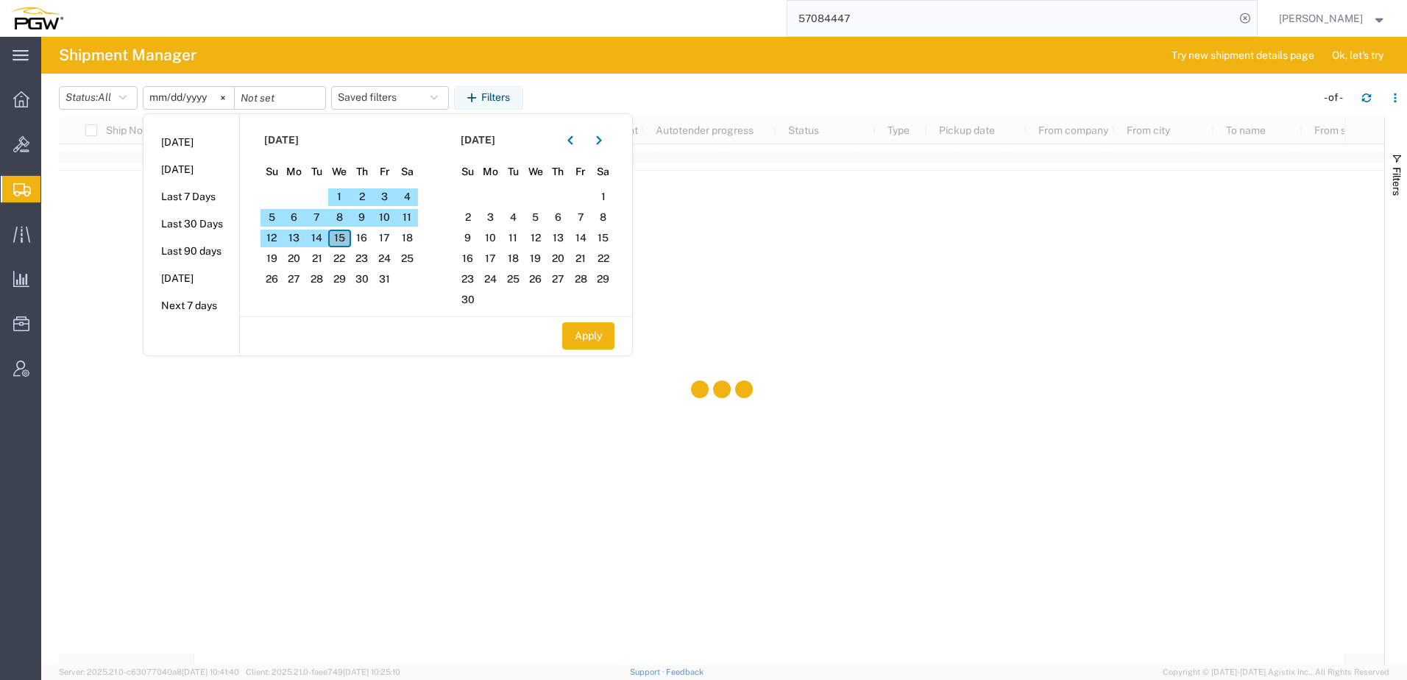
click at [350, 235] on span "15" at bounding box center [339, 239] width 23 height 18
click at [302, 96] on input "date" at bounding box center [280, 98] width 91 height 22
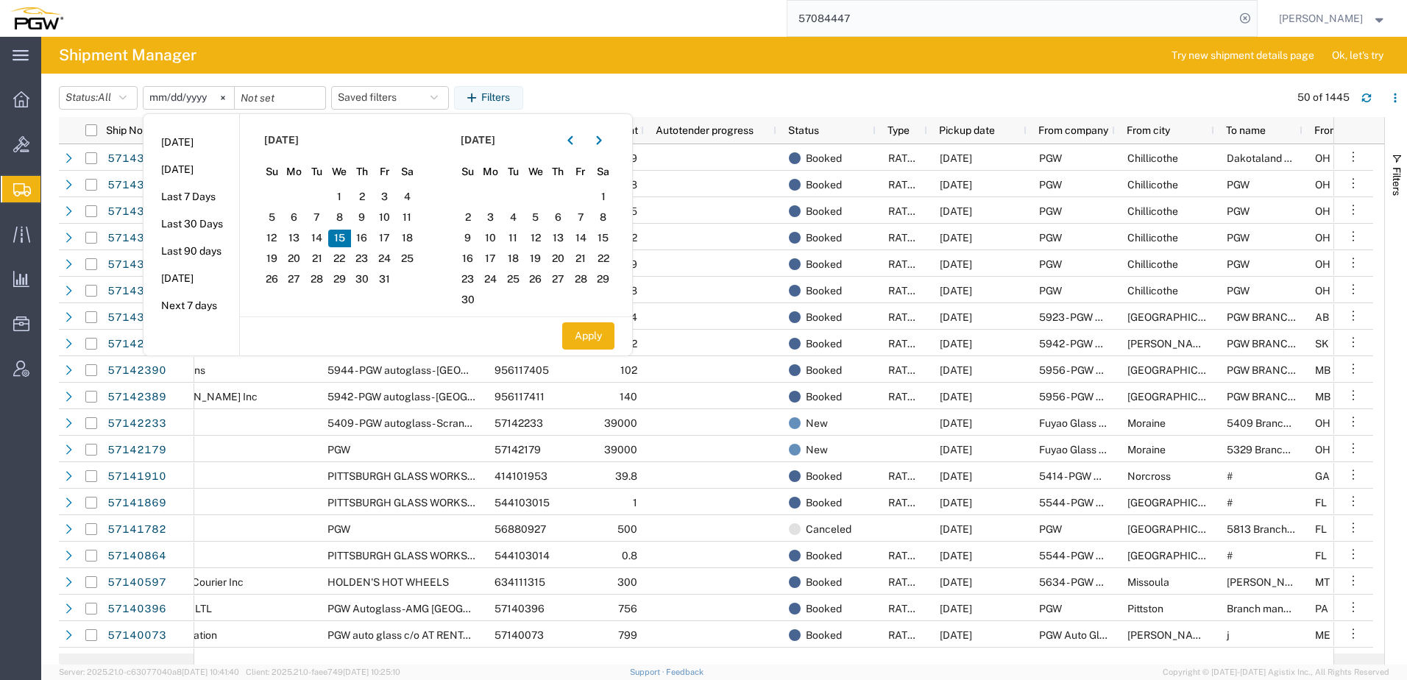
click at [339, 244] on span "15" at bounding box center [339, 239] width 23 height 18
click at [581, 335] on button "Apply" at bounding box center [588, 335] width 52 height 27
type input "[DATE]"
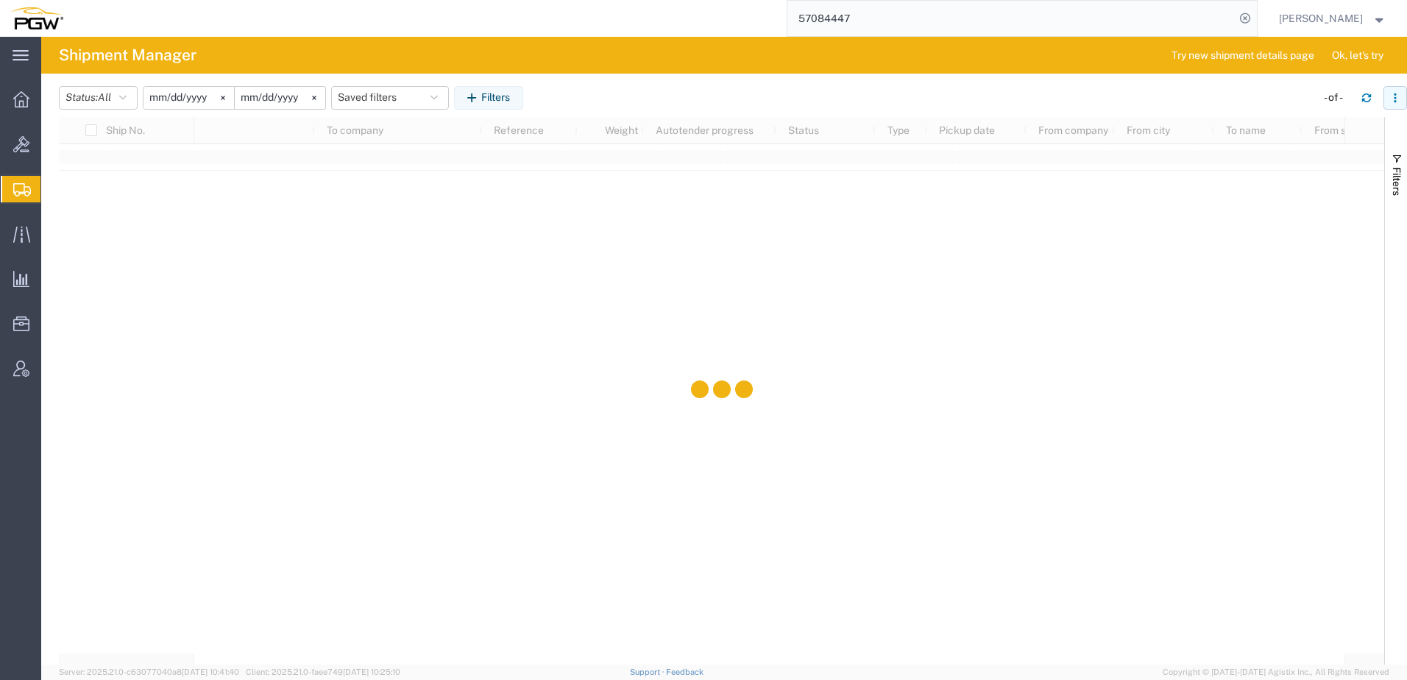
click at [1403, 92] on button "button" at bounding box center [1395, 98] width 24 height 24
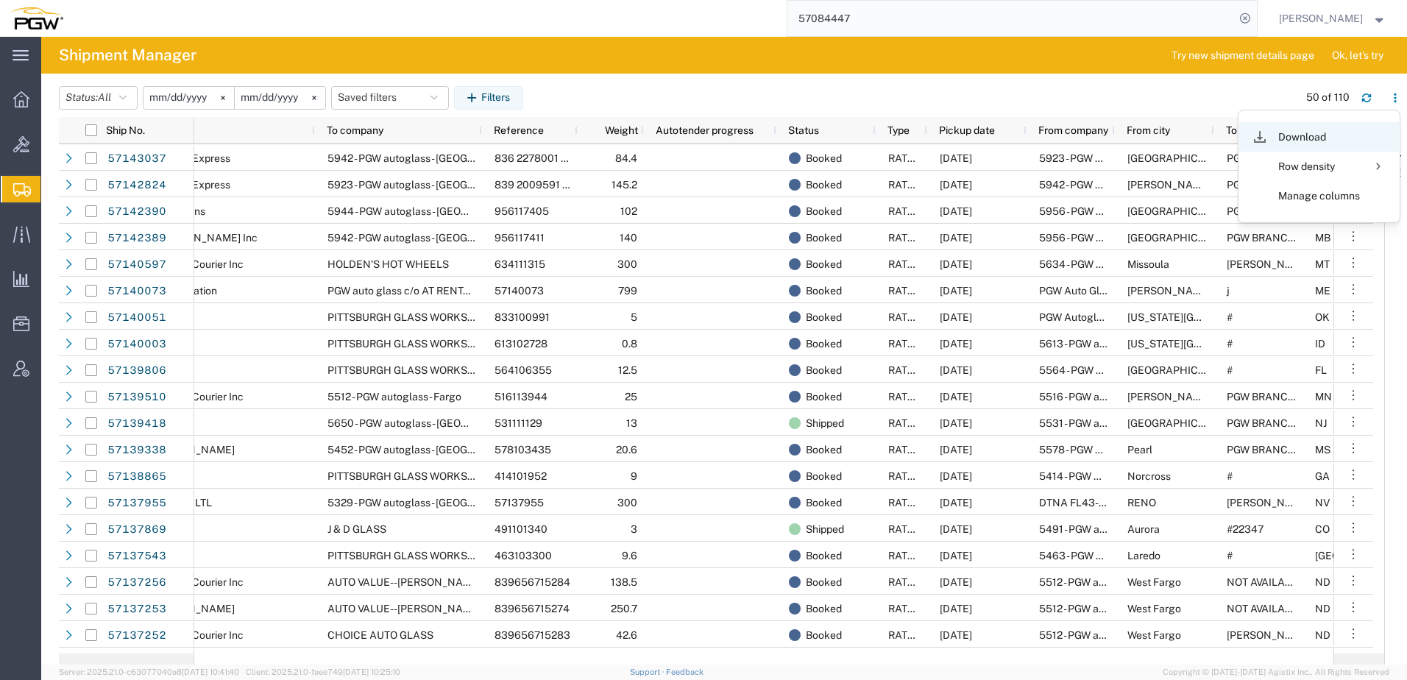
click at [1277, 133] on li "Download" at bounding box center [1319, 136] width 160 height 29
